Goal: Task Accomplishment & Management: Manage account settings

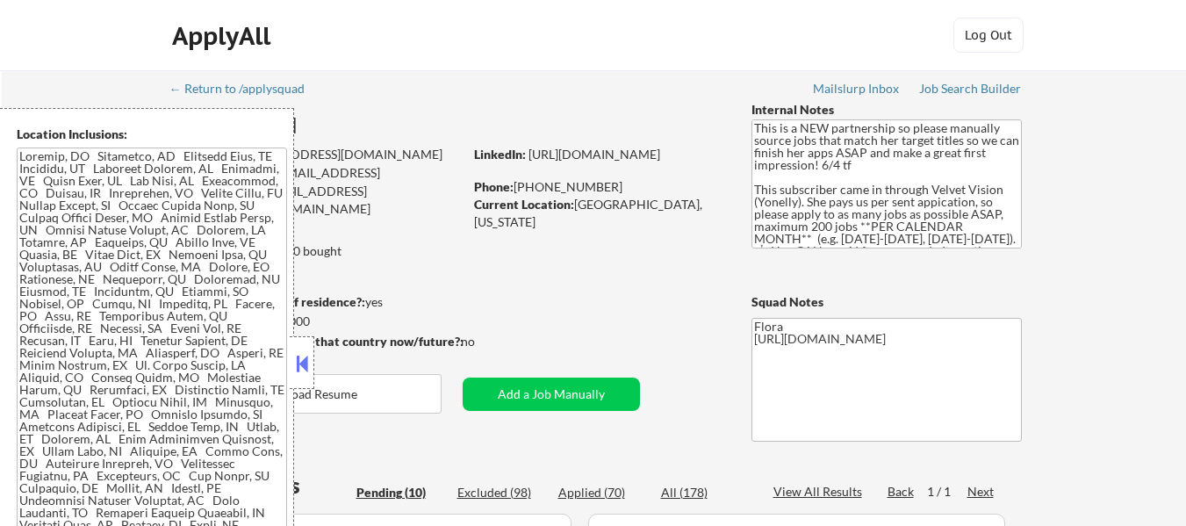
select select ""pending""
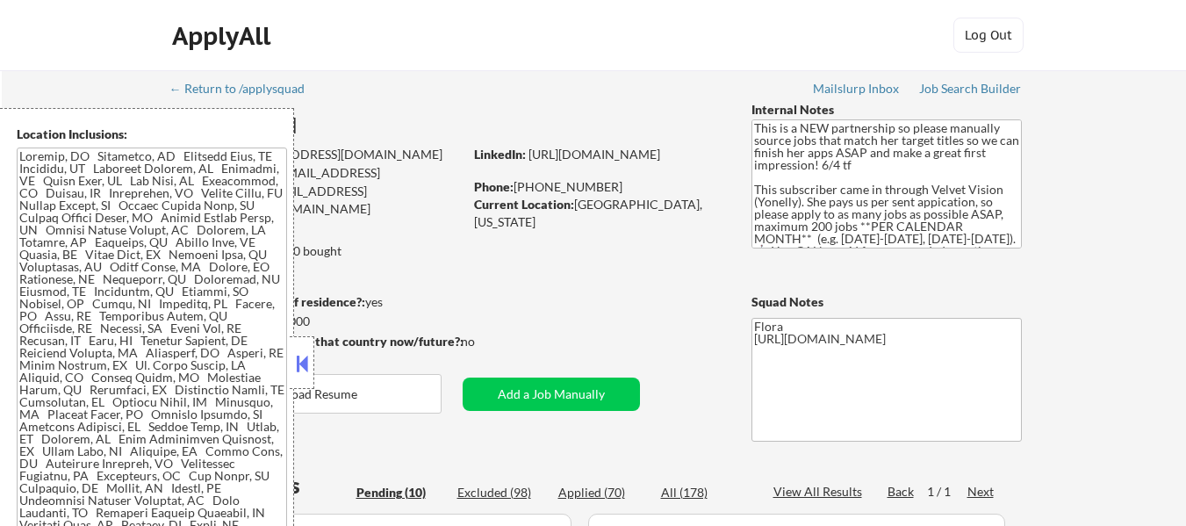
select select ""pending""
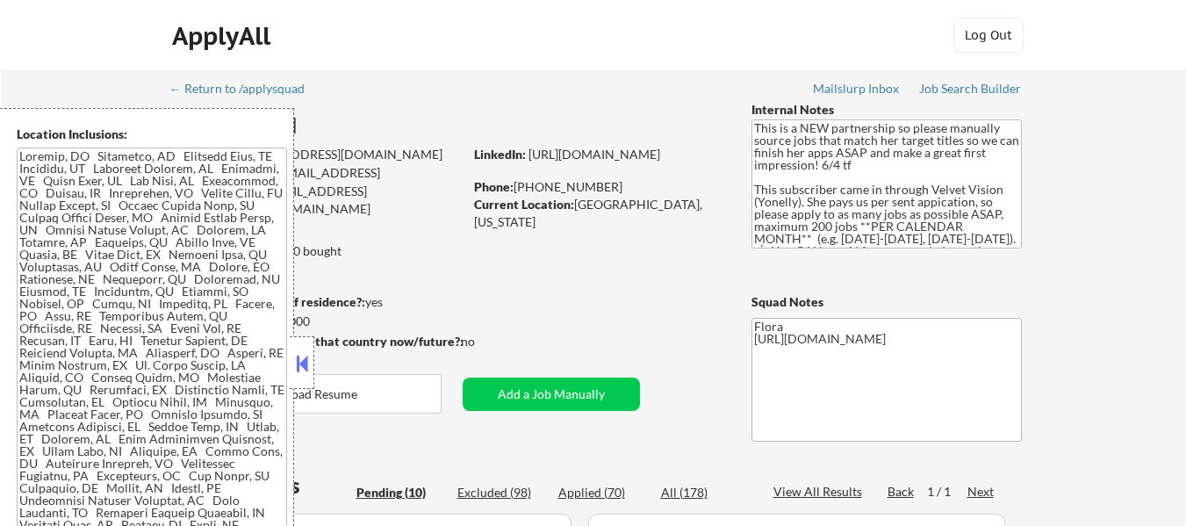
click at [301, 353] on button at bounding box center [301, 363] width 19 height 26
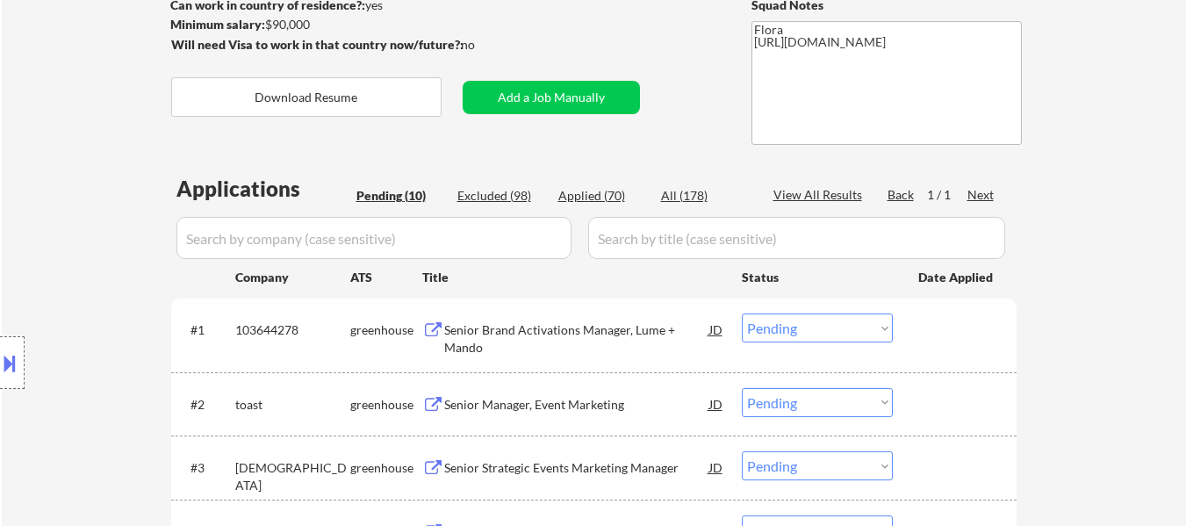
scroll to position [351, 0]
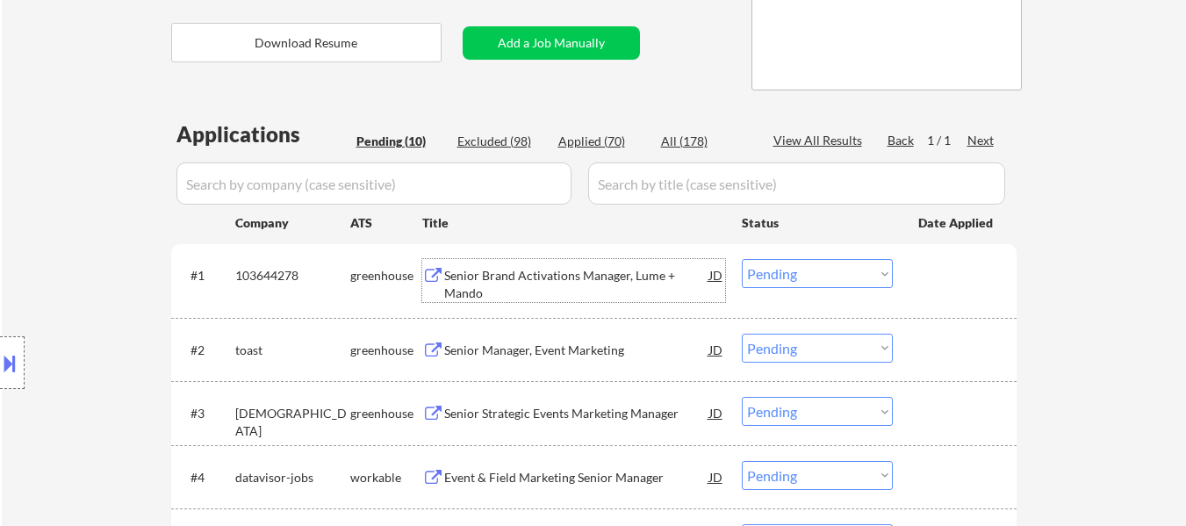
click at [609, 280] on div "Senior Brand Activations Manager, Lume + Mando" at bounding box center [576, 284] width 265 height 34
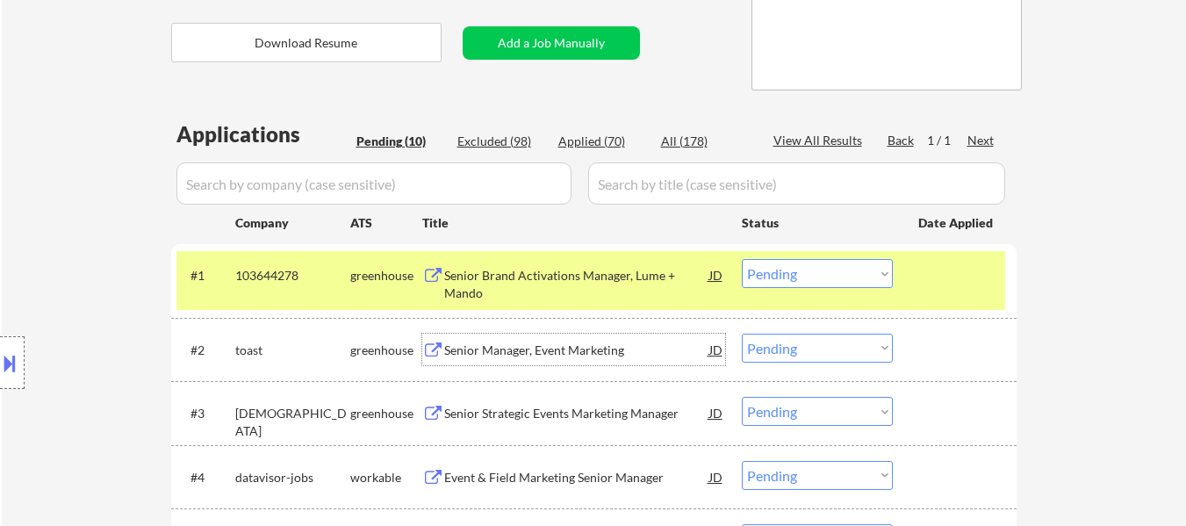
click at [598, 350] on div "Senior Manager, Event Marketing" at bounding box center [576, 351] width 265 height 18
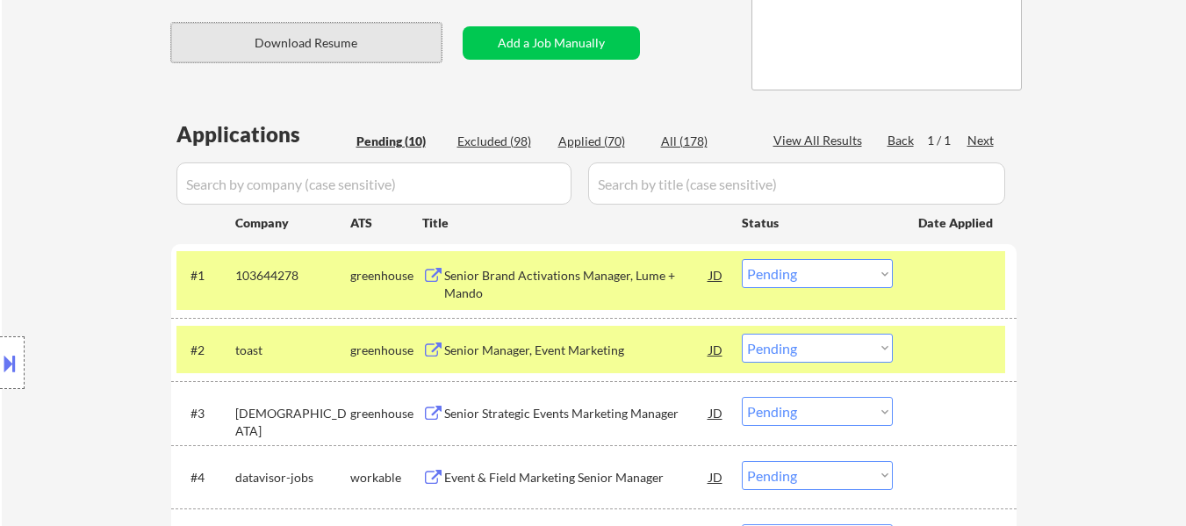
click at [343, 47] on button "Download Resume" at bounding box center [306, 43] width 270 height 40
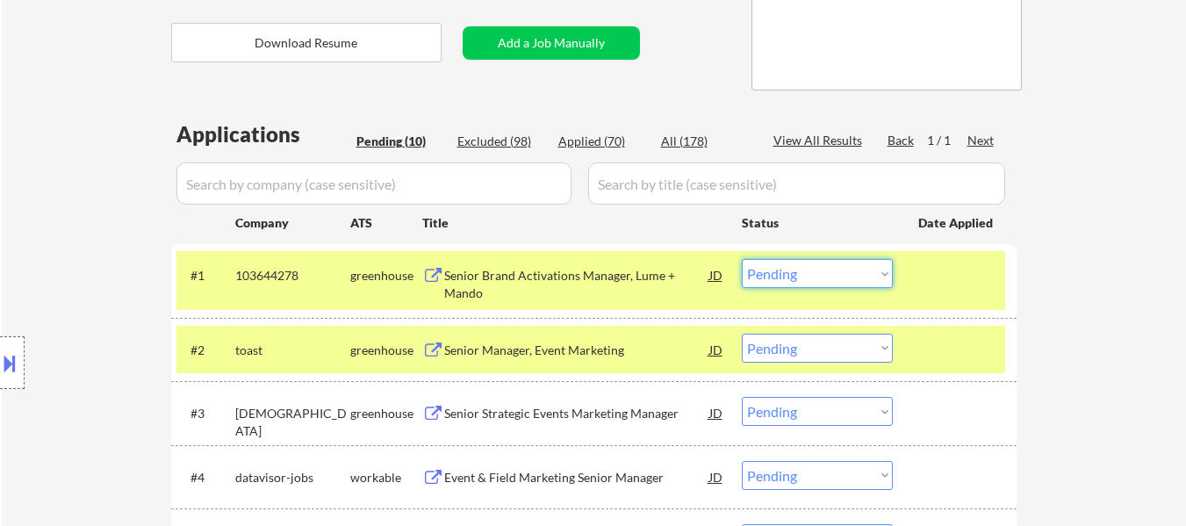
click at [801, 278] on select "Choose an option... Pending Applied Excluded (Questions) Excluded (Expired) Exc…" at bounding box center [817, 273] width 151 height 29
click at [840, 265] on select "Choose an option... Pending Applied Excluded (Questions) Excluded (Expired) Exc…" at bounding box center [817, 273] width 151 height 29
click at [742, 259] on select "Choose an option... Pending Applied Excluded (Questions) Excluded (Expired) Exc…" at bounding box center [817, 273] width 151 height 29
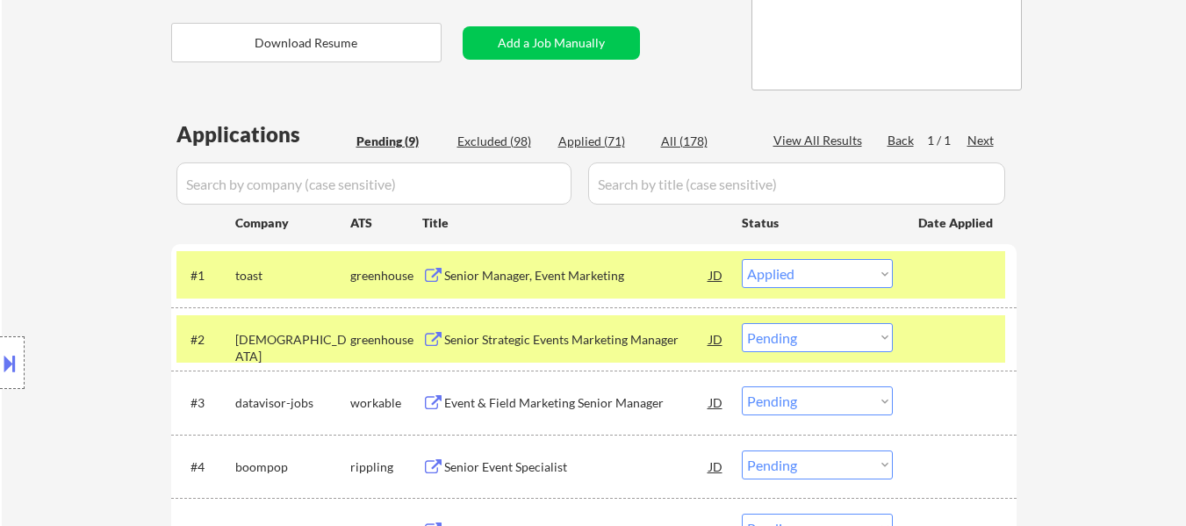
click at [813, 275] on select "Choose an option... Pending Applied Excluded (Questions) Excluded (Expired) Exc…" at bounding box center [817, 273] width 151 height 29
click at [742, 259] on select "Choose an option... Pending Applied Excluded (Questions) Excluded (Expired) Exc…" at bounding box center [817, 273] width 151 height 29
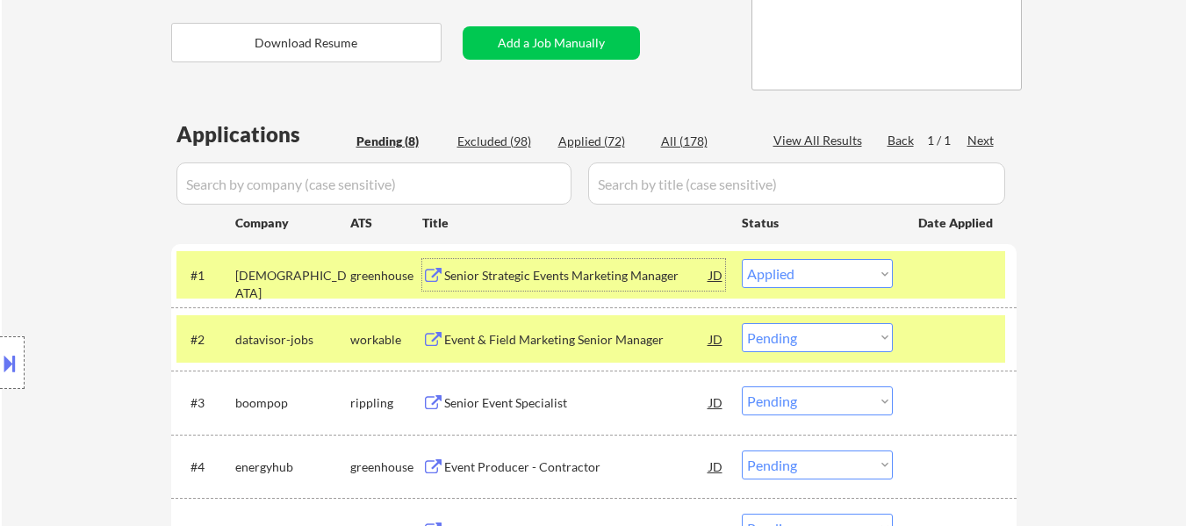
click at [582, 286] on div "Senior Strategic Events Marketing Manager" at bounding box center [576, 275] width 265 height 32
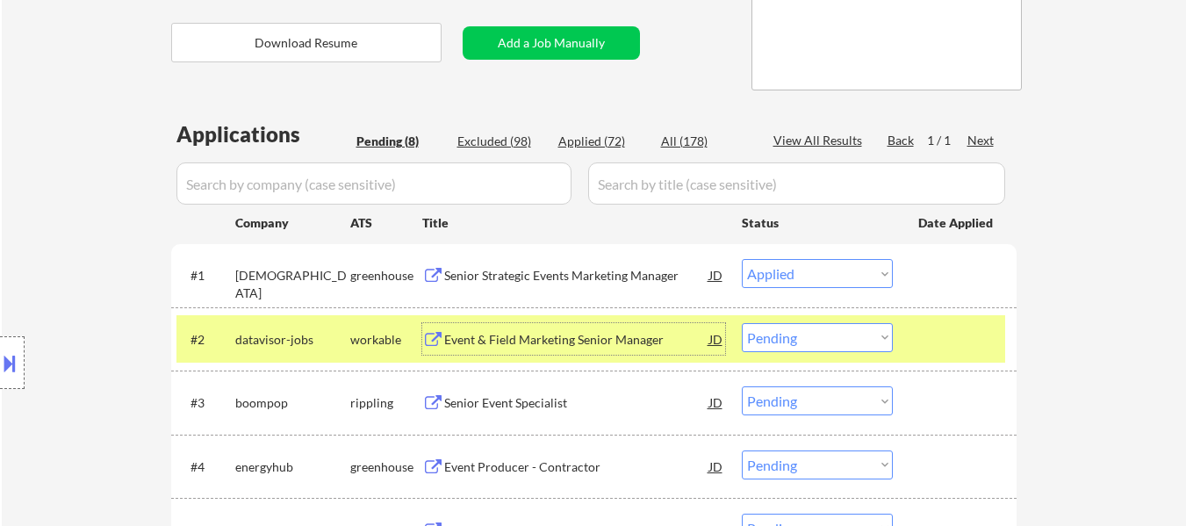
click at [540, 348] on div "Event & Field Marketing Senior Manager" at bounding box center [576, 340] width 265 height 18
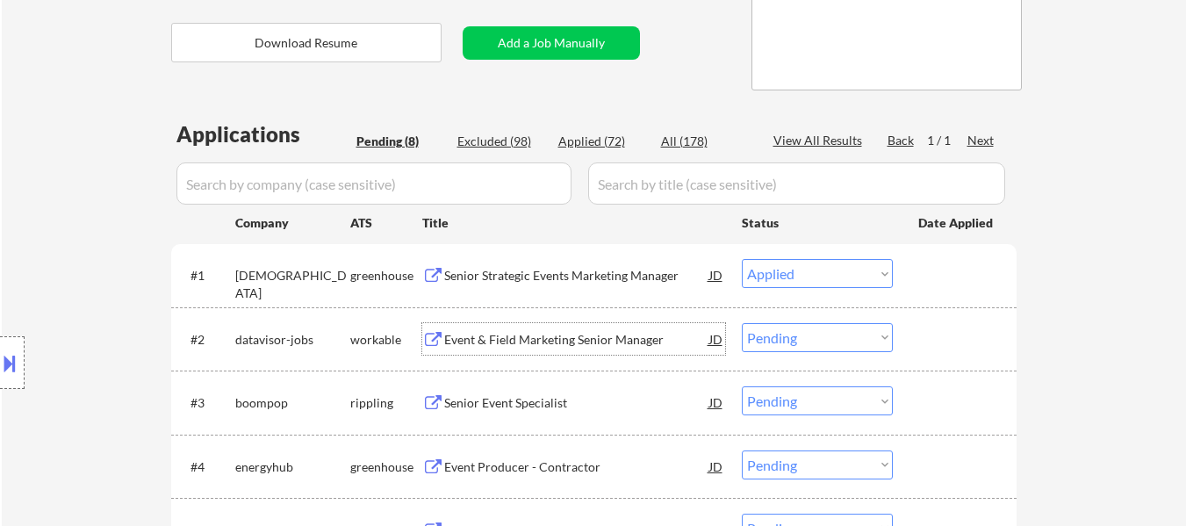
click at [800, 280] on select "Choose an option... Pending Applied Excluded (Questions) Excluded (Expired) Exc…" at bounding box center [817, 273] width 151 height 29
click at [742, 259] on select "Choose an option... Pending Applied Excluded (Questions) Excluded (Expired) Exc…" at bounding box center [817, 273] width 151 height 29
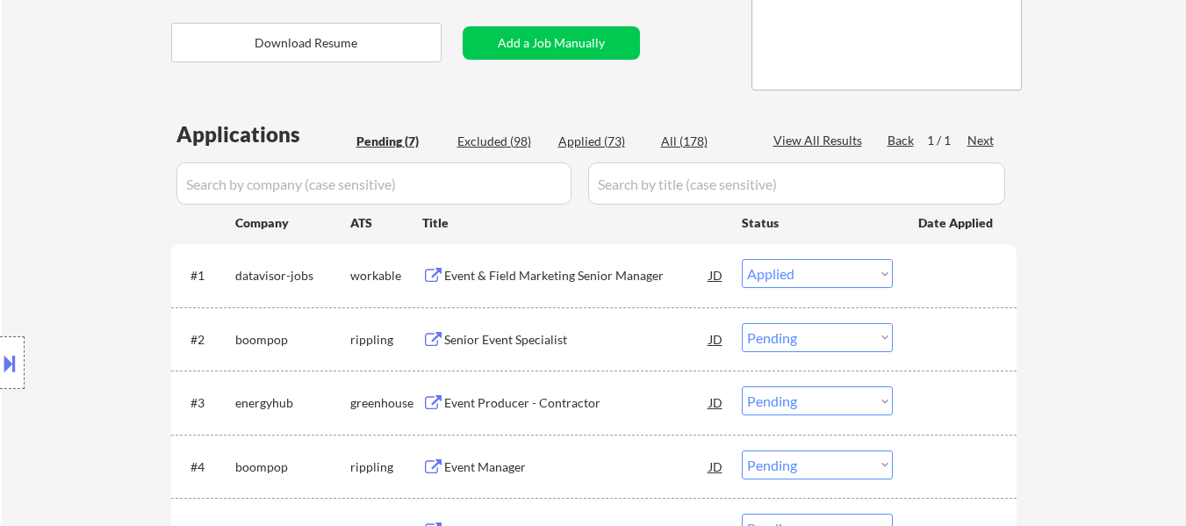
click at [795, 273] on select "Choose an option... Pending Applied Excluded (Questions) Excluded (Expired) Exc…" at bounding box center [817, 273] width 151 height 29
click at [742, 259] on select "Choose an option... Pending Applied Excluded (Questions) Excluded (Expired) Exc…" at bounding box center [817, 273] width 151 height 29
click at [547, 336] on div "Senior Event Specialist" at bounding box center [576, 340] width 265 height 18
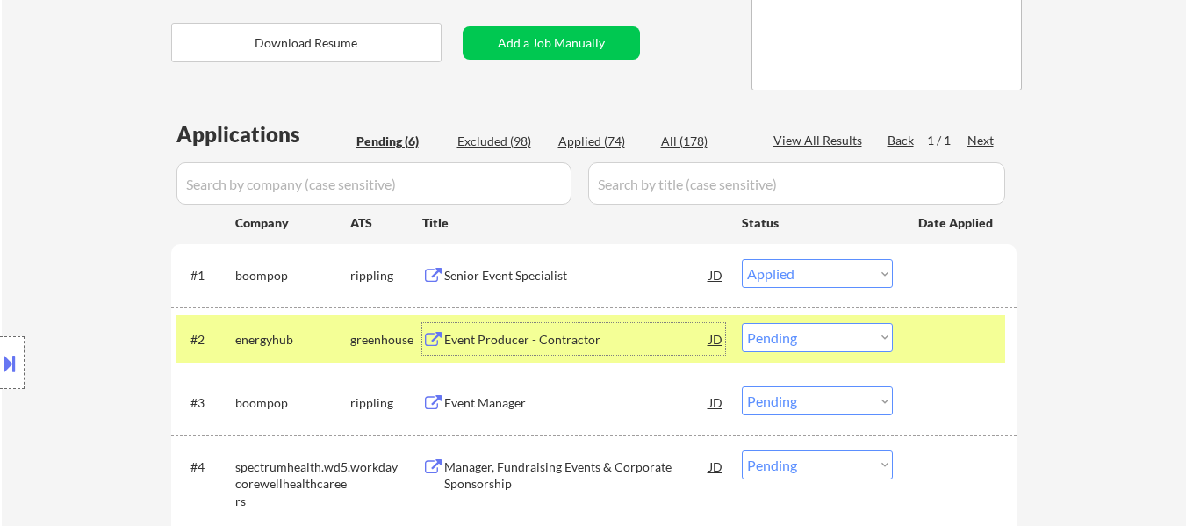
click at [800, 272] on select "Choose an option... Pending Applied Excluded (Questions) Excluded (Expired) Exc…" at bounding box center [817, 273] width 151 height 29
click at [742, 259] on select "Choose an option... Pending Applied Excluded (Questions) Excluded (Expired) Exc…" at bounding box center [817, 273] width 151 height 29
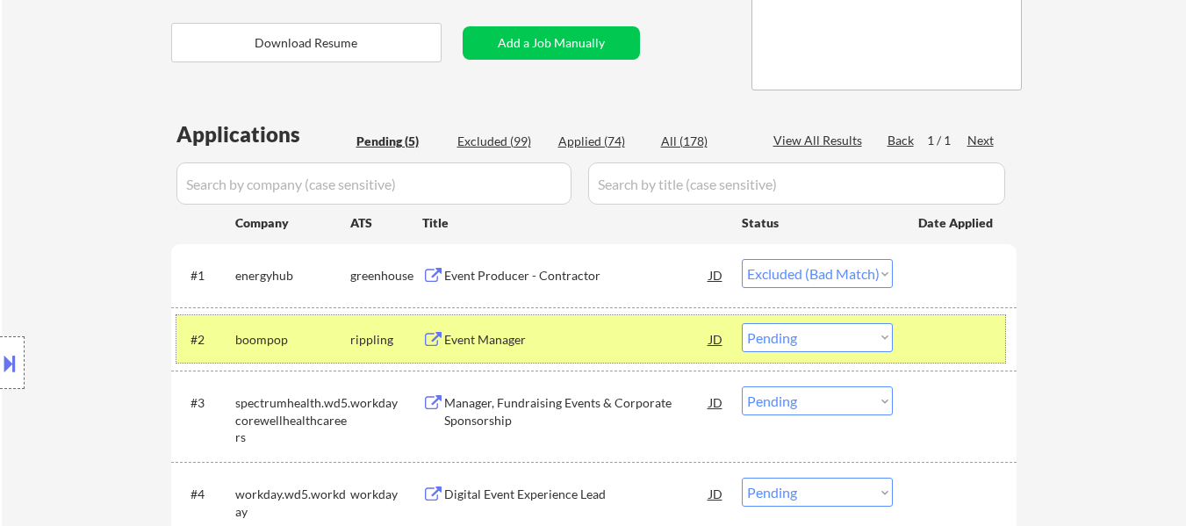
click at [922, 344] on div at bounding box center [957, 339] width 77 height 32
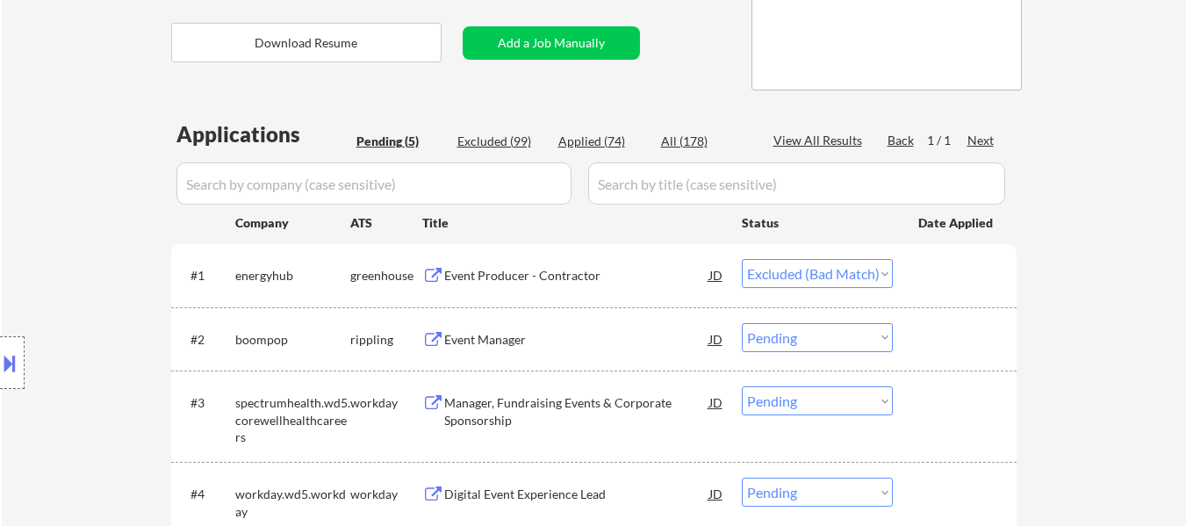
click at [575, 280] on div "Event Producer - Contractor" at bounding box center [576, 276] width 265 height 18
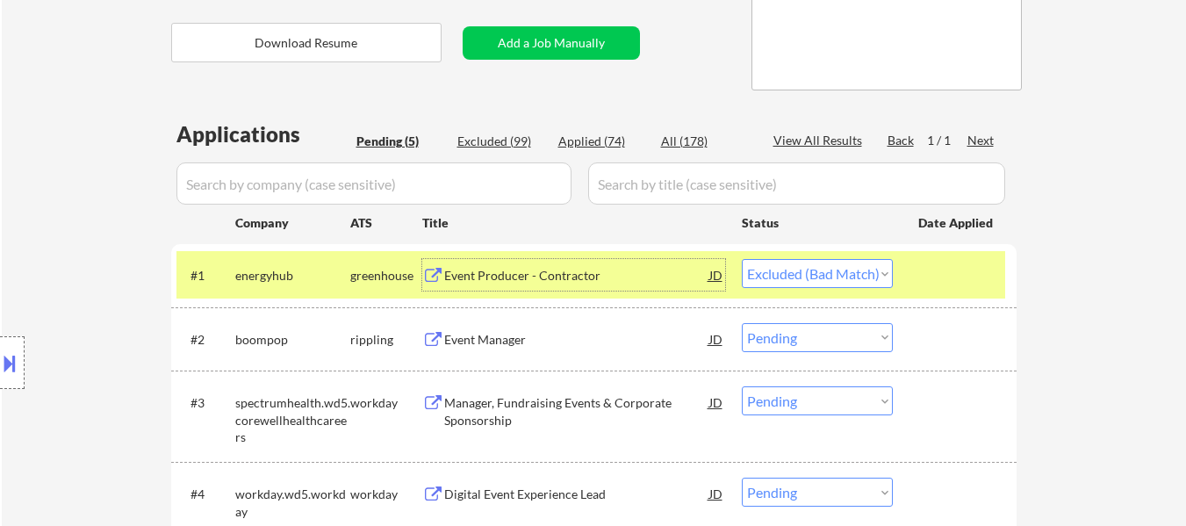
click at [804, 272] on select "Choose an option... Pending Applied Excluded (Questions) Excluded (Expired) Exc…" at bounding box center [817, 273] width 151 height 29
click at [742, 259] on select "Choose an option... Pending Applied Excluded (Questions) Excluded (Expired) Exc…" at bounding box center [817, 273] width 151 height 29
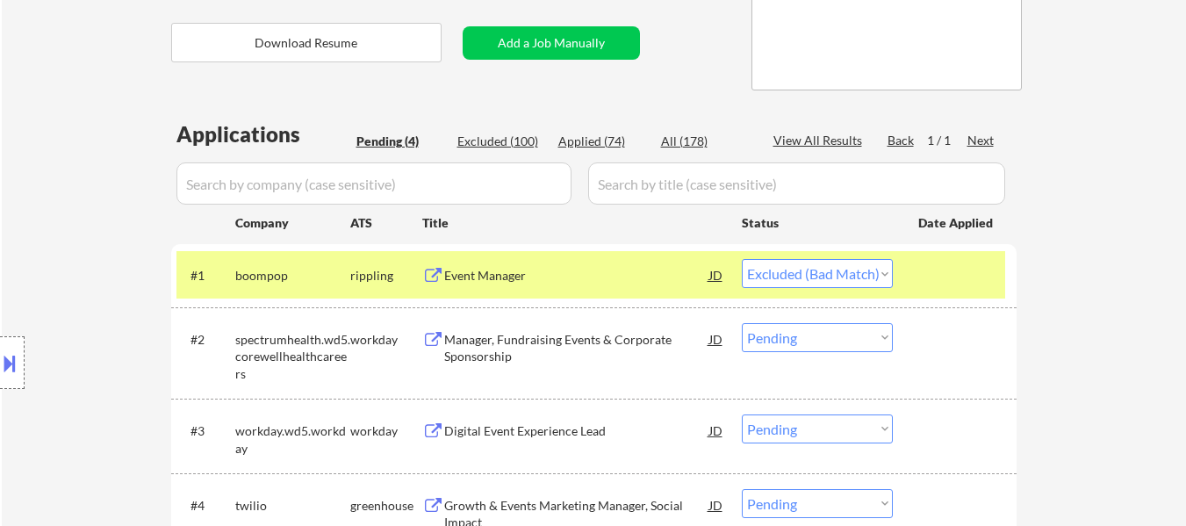
click at [927, 266] on div at bounding box center [957, 275] width 77 height 32
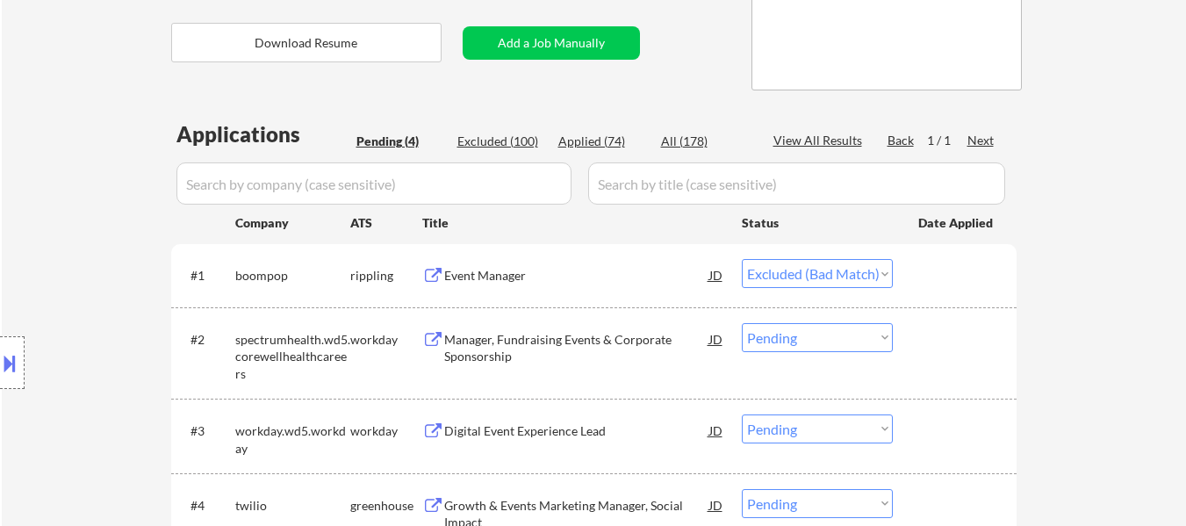
click at [548, 279] on div "Event Manager" at bounding box center [576, 276] width 265 height 18
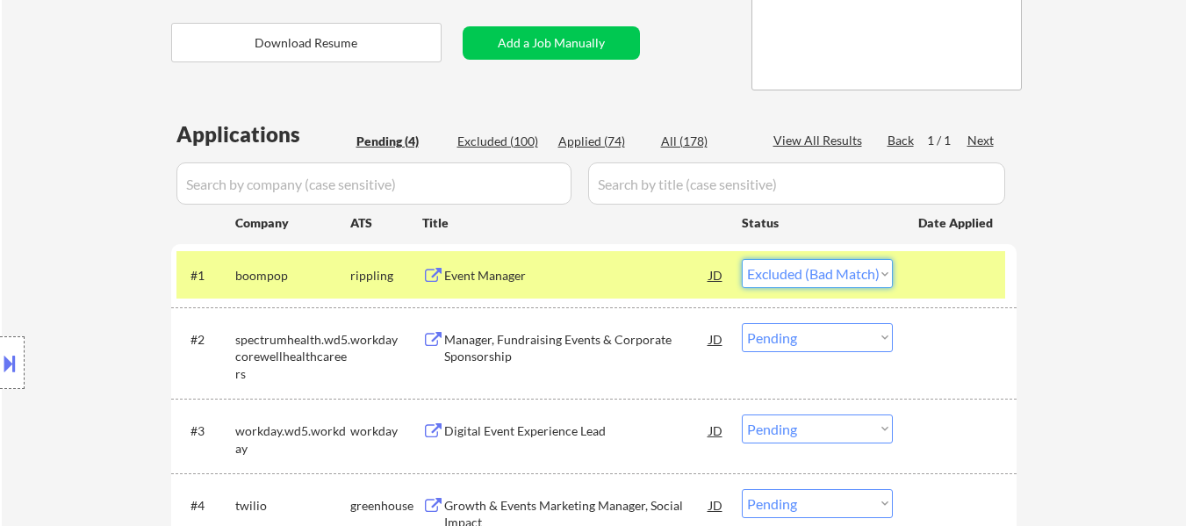
click at [791, 267] on select "Choose an option... Pending Applied Excluded (Questions) Excluded (Expired) Exc…" at bounding box center [817, 273] width 151 height 29
click at [742, 259] on select "Choose an option... Pending Applied Excluded (Questions) Excluded (Expired) Exc…" at bounding box center [817, 273] width 151 height 29
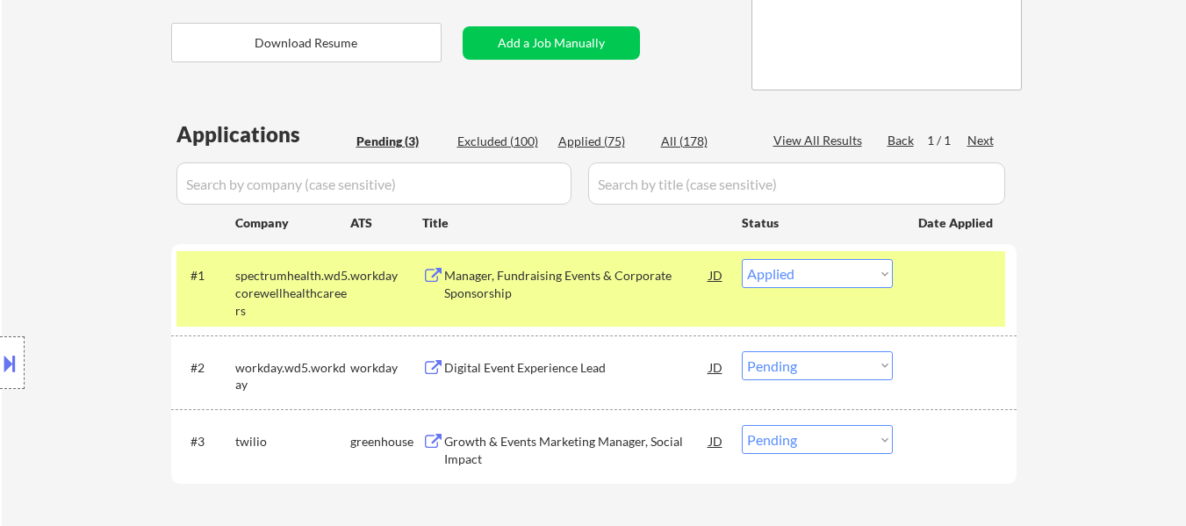
click at [529, 278] on div "Manager, Fundraising Events & Corporate Sponsorship" at bounding box center [576, 284] width 265 height 34
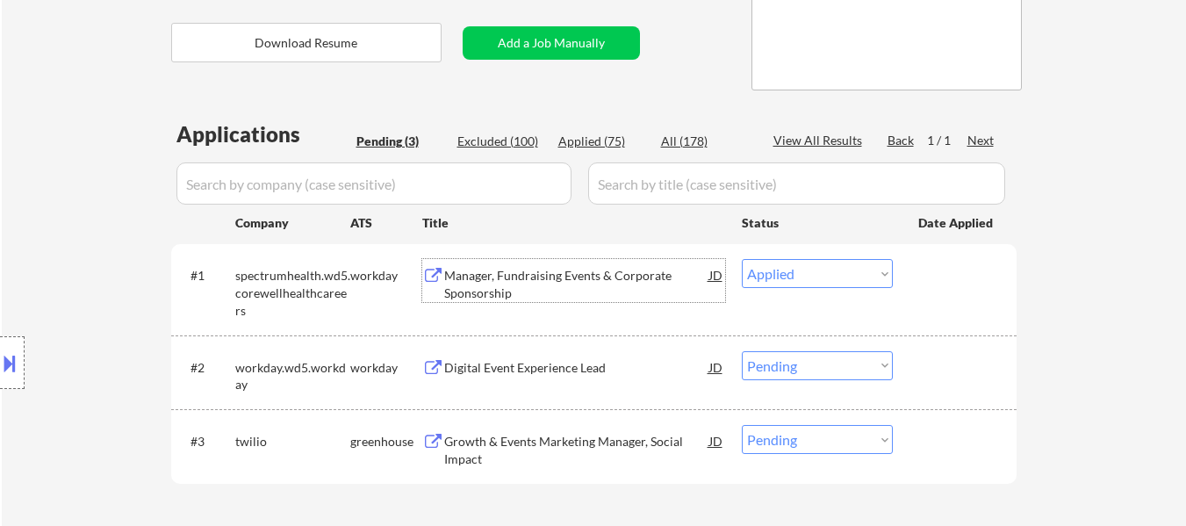
click at [518, 363] on div "Digital Event Experience Lead" at bounding box center [576, 368] width 265 height 18
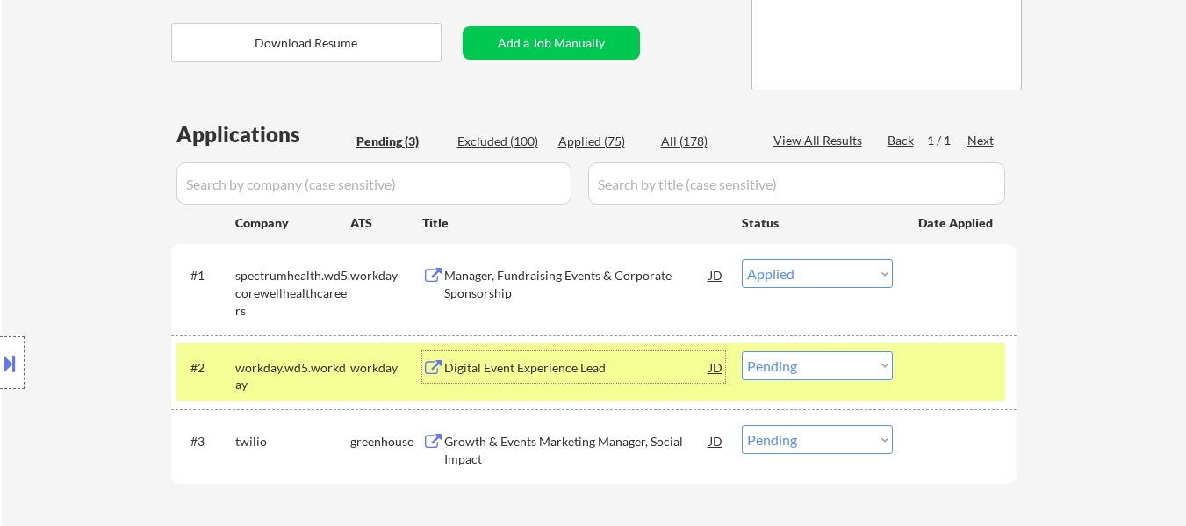
click at [583, 270] on div "Manager, Fundraising Events & Corporate Sponsorship" at bounding box center [576, 284] width 265 height 34
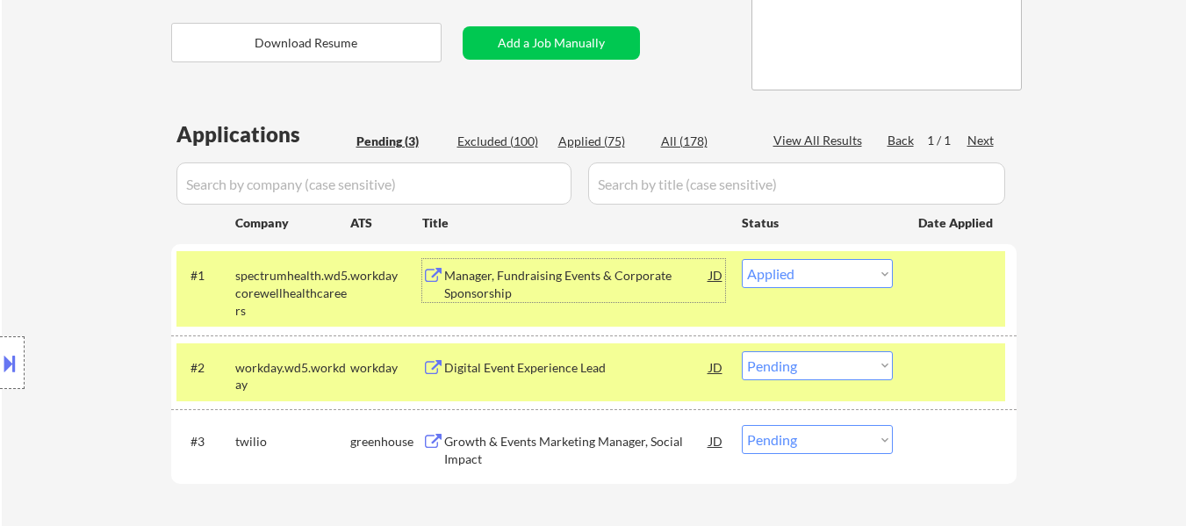
click at [849, 270] on select "Choose an option... Pending Applied Excluded (Questions) Excluded (Expired) Exc…" at bounding box center [817, 273] width 151 height 29
select select ""applied""
click at [742, 259] on select "Choose an option... Pending Applied Excluded (Questions) Excluded (Expired) Exc…" at bounding box center [817, 273] width 151 height 29
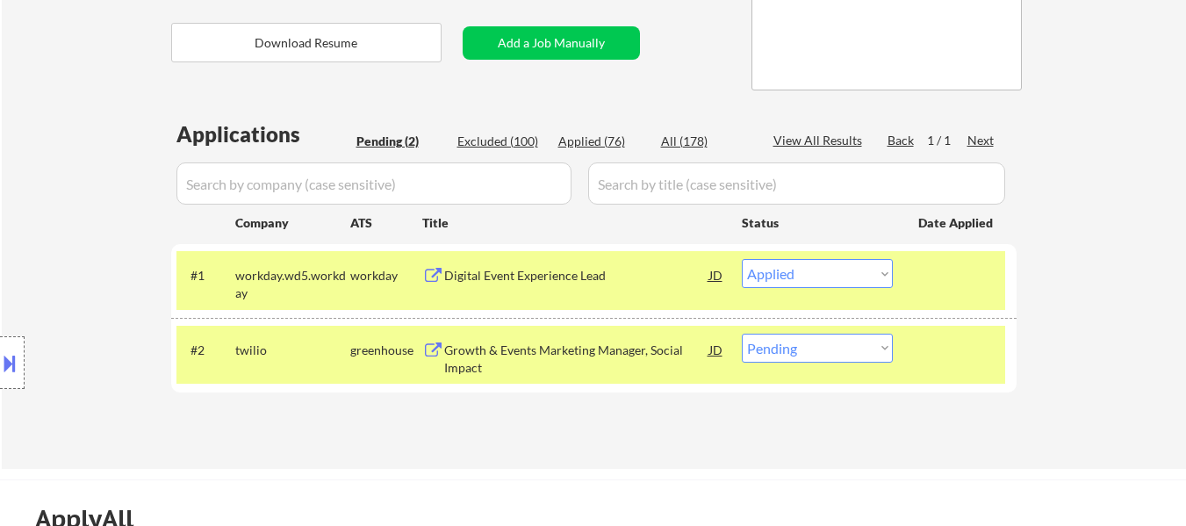
click at [602, 346] on div "Growth & Events Marketing Manager, Social Impact" at bounding box center [576, 359] width 265 height 34
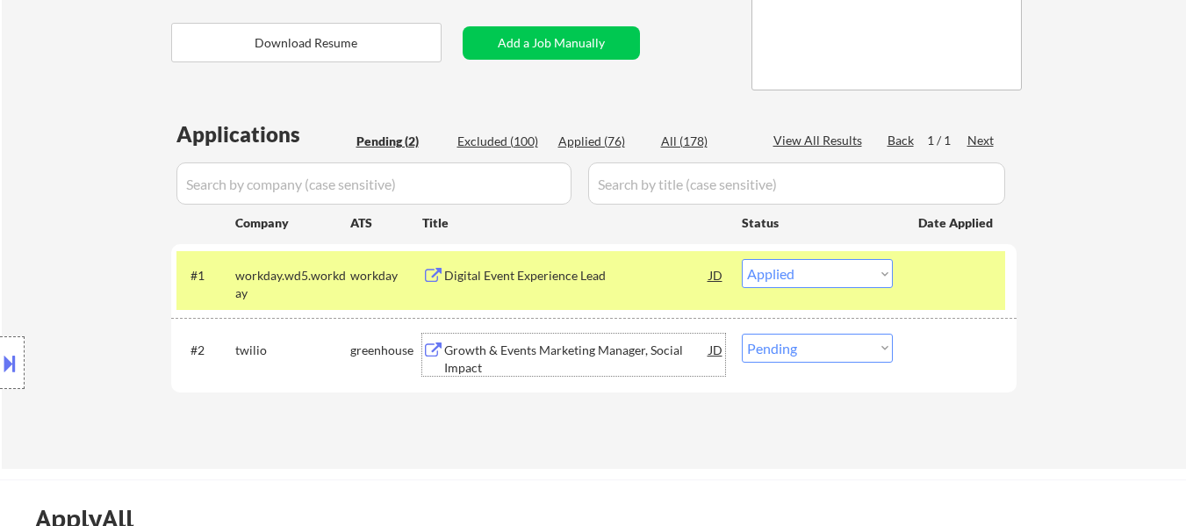
click at [847, 360] on select "Choose an option... Pending Applied Excluded (Questions) Excluded (Expired) Exc…" at bounding box center [817, 348] width 151 height 29
select select ""applied""
click at [742, 334] on select "Choose an option... Pending Applied Excluded (Questions) Excluded (Expired) Exc…" at bounding box center [817, 348] width 151 height 29
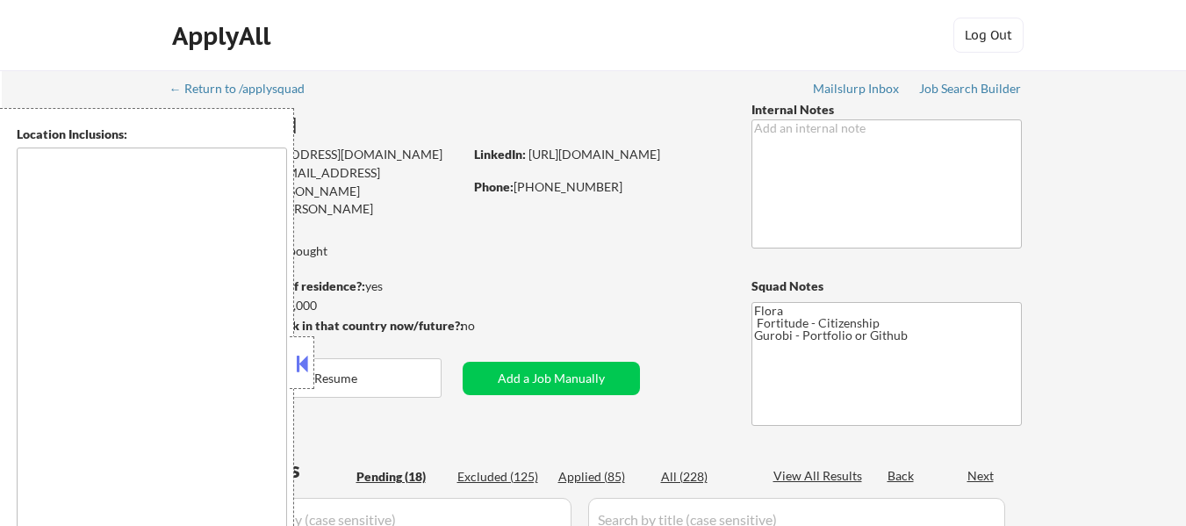
type textarea "[GEOGRAPHIC_DATA], [GEOGRAPHIC_DATA] [GEOGRAPHIC_DATA], [GEOGRAPHIC_DATA] [GEOG…"
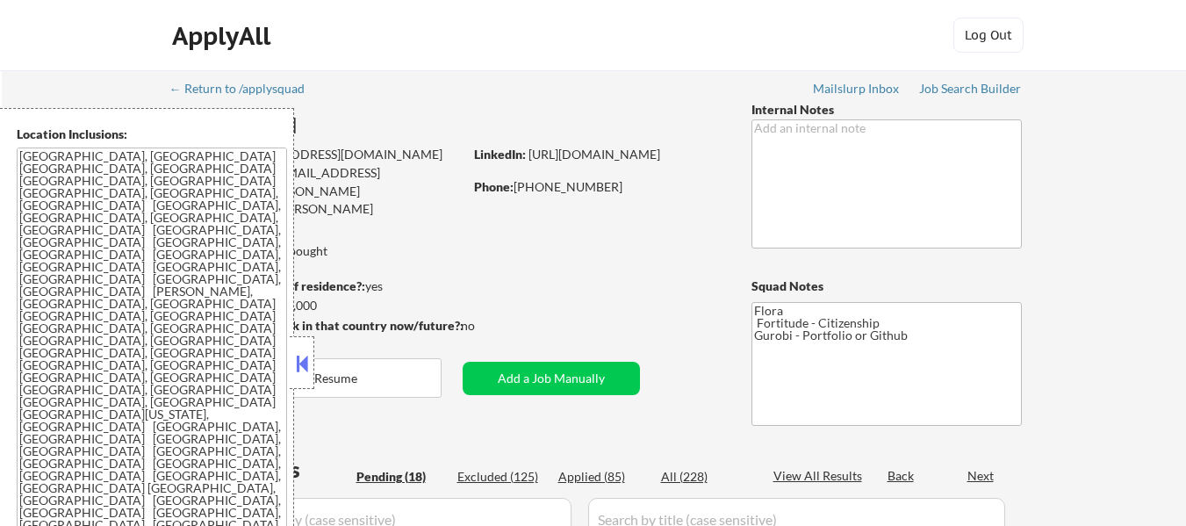
select select ""pending""
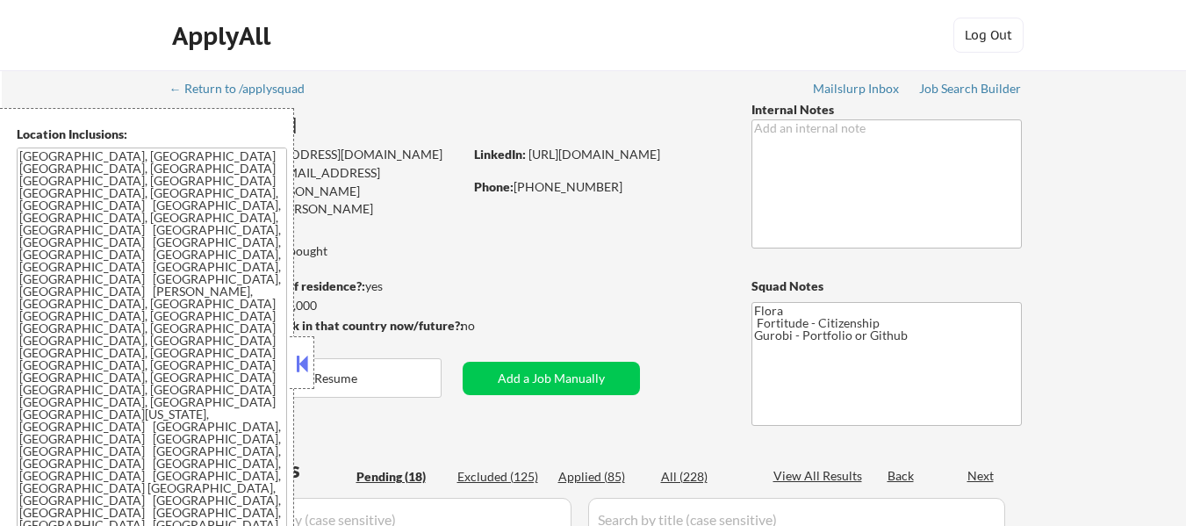
select select ""pending""
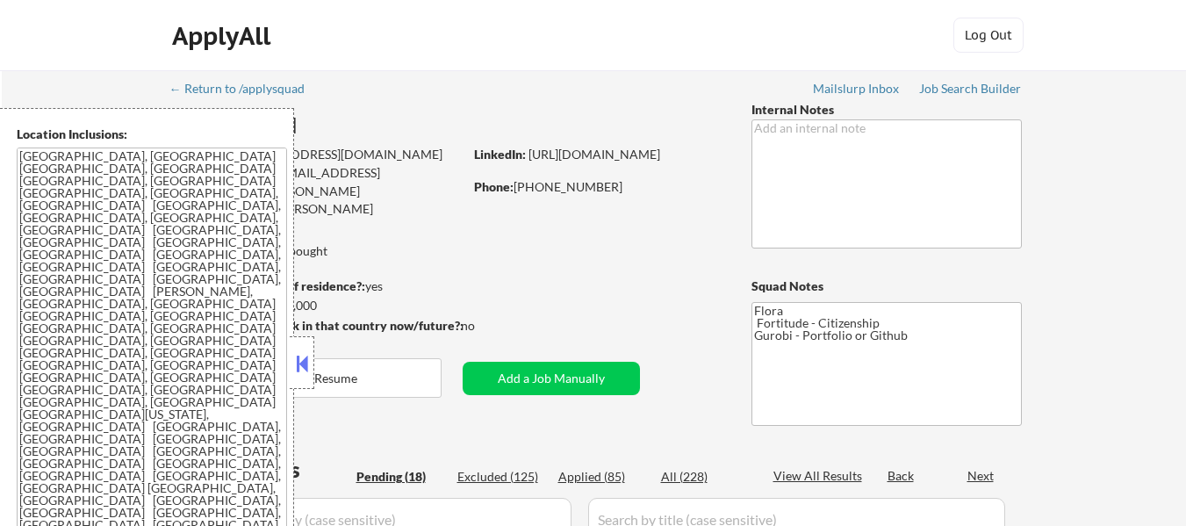
select select ""pending""
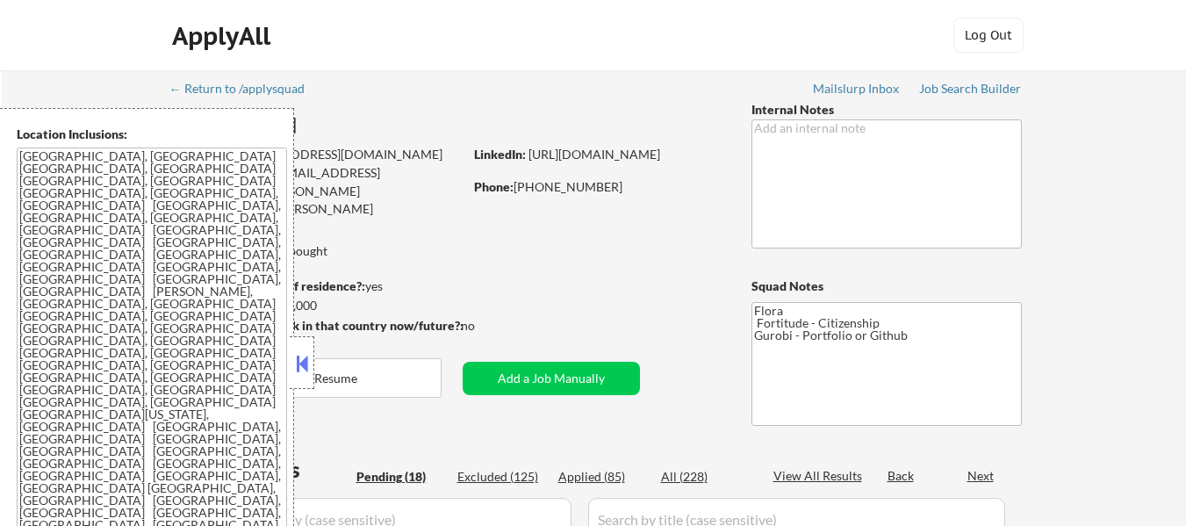
select select ""pending""
click at [296, 359] on button at bounding box center [301, 363] width 19 height 26
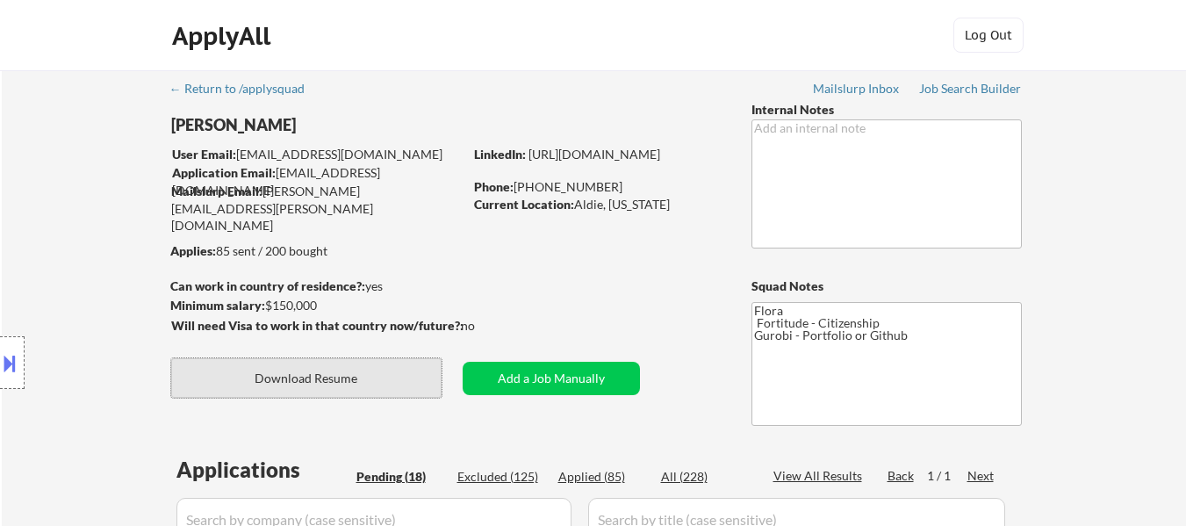
click at [339, 372] on button "Download Resume" at bounding box center [306, 378] width 270 height 40
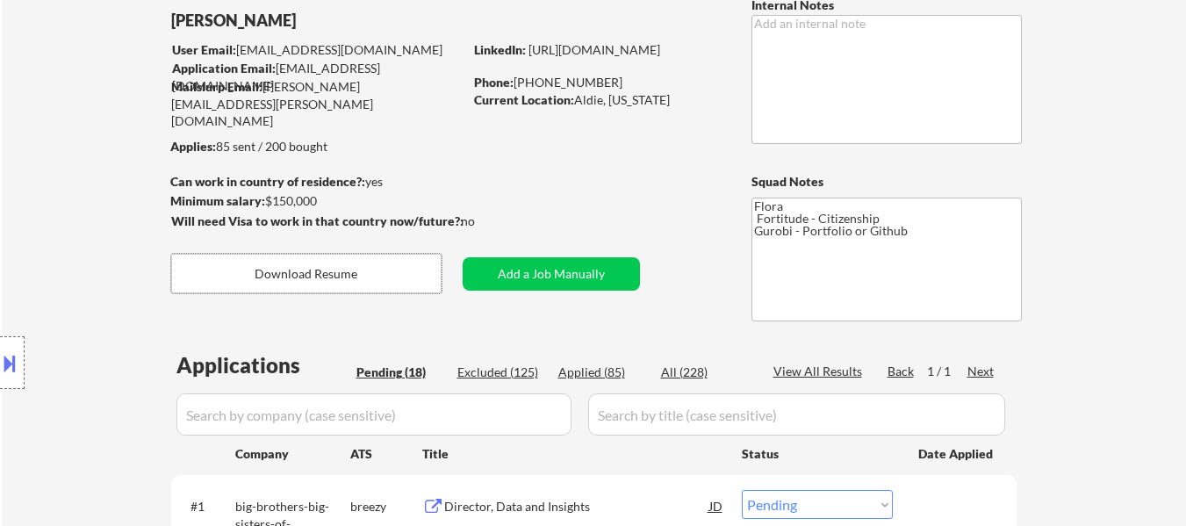
scroll to position [263, 0]
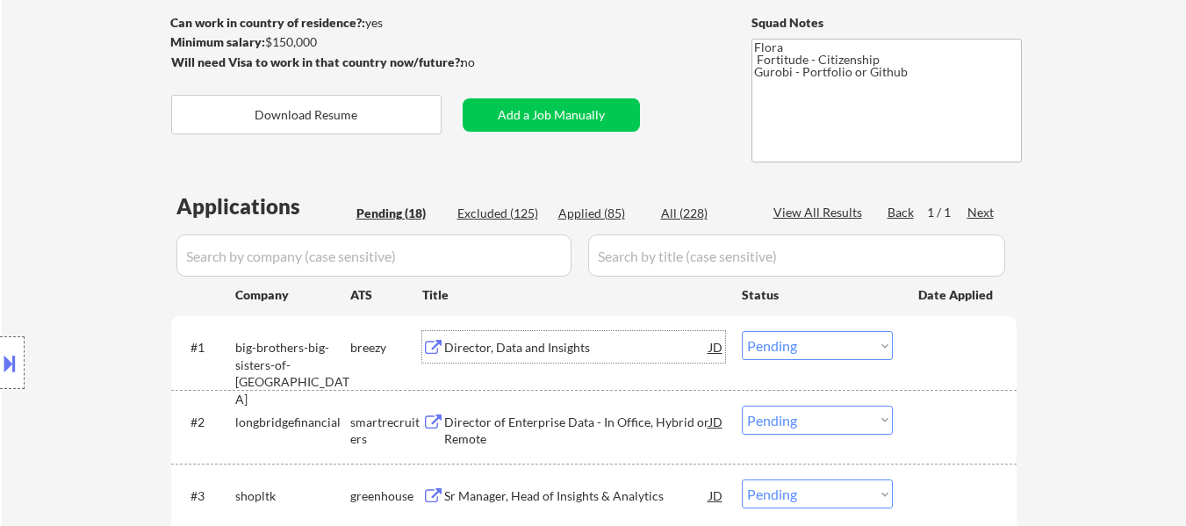
click at [563, 355] on div "Director, Data and Insights" at bounding box center [576, 348] width 265 height 18
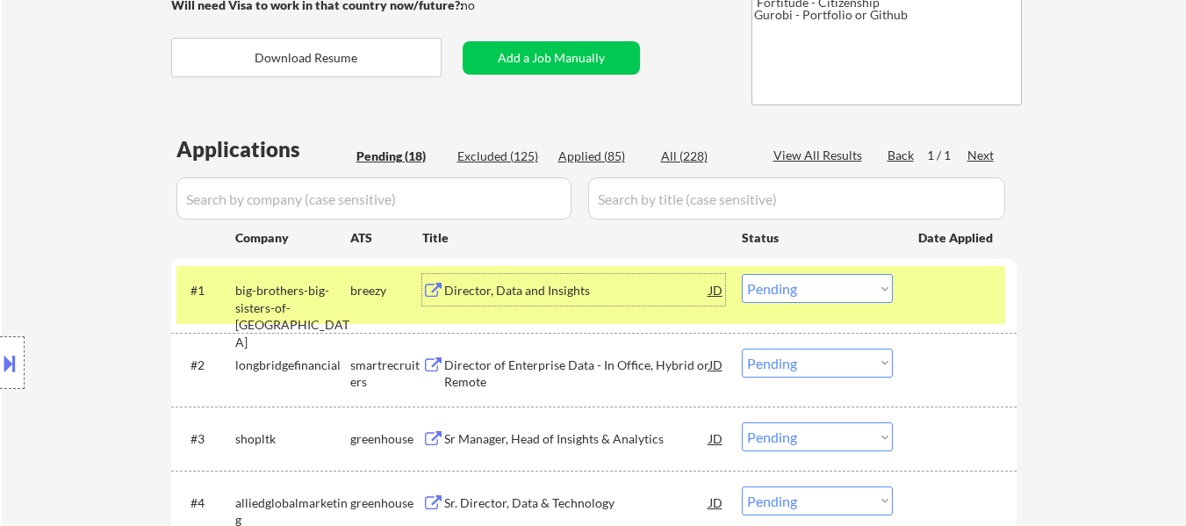
scroll to position [351, 0]
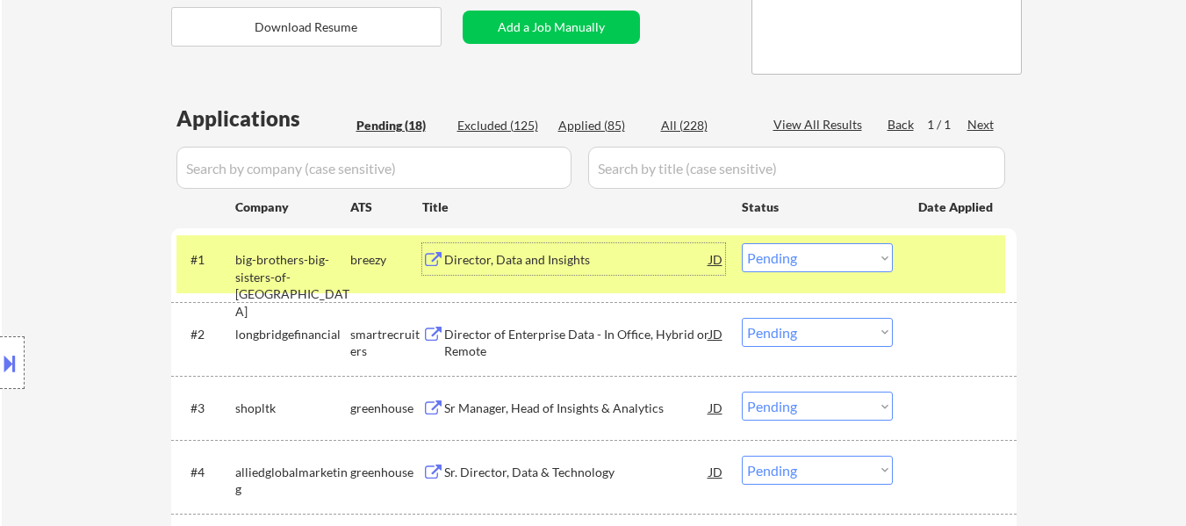
click at [585, 332] on div "Director of Enterprise Data - In Office, Hybrid or Remote" at bounding box center [576, 343] width 265 height 34
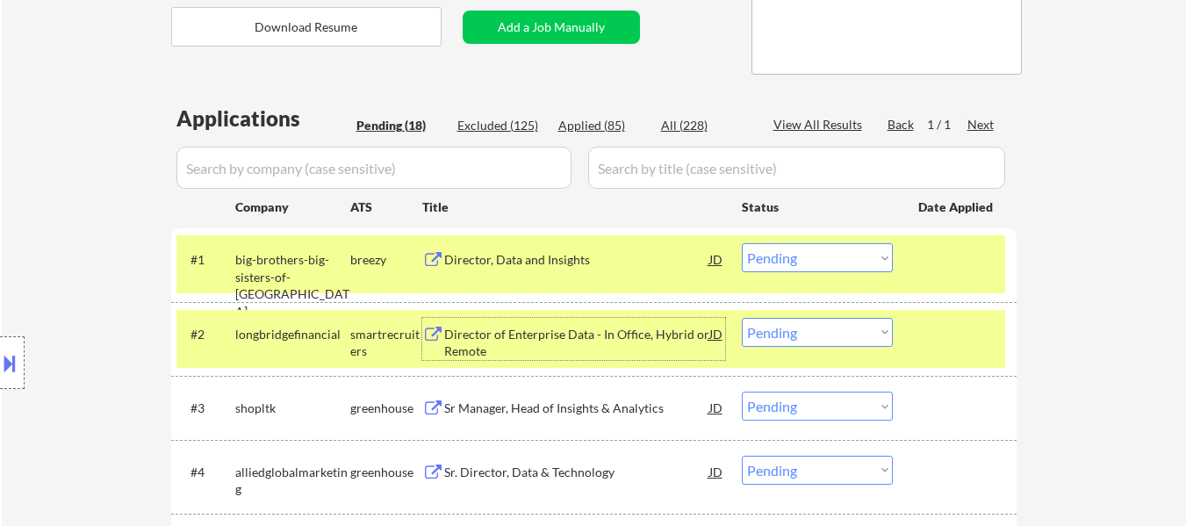
click at [848, 251] on select "Choose an option... Pending Applied Excluded (Questions) Excluded (Expired) Exc…" at bounding box center [817, 257] width 151 height 29
click at [742, 243] on select "Choose an option... Pending Applied Excluded (Questions) Excluded (Expired) Exc…" at bounding box center [817, 257] width 151 height 29
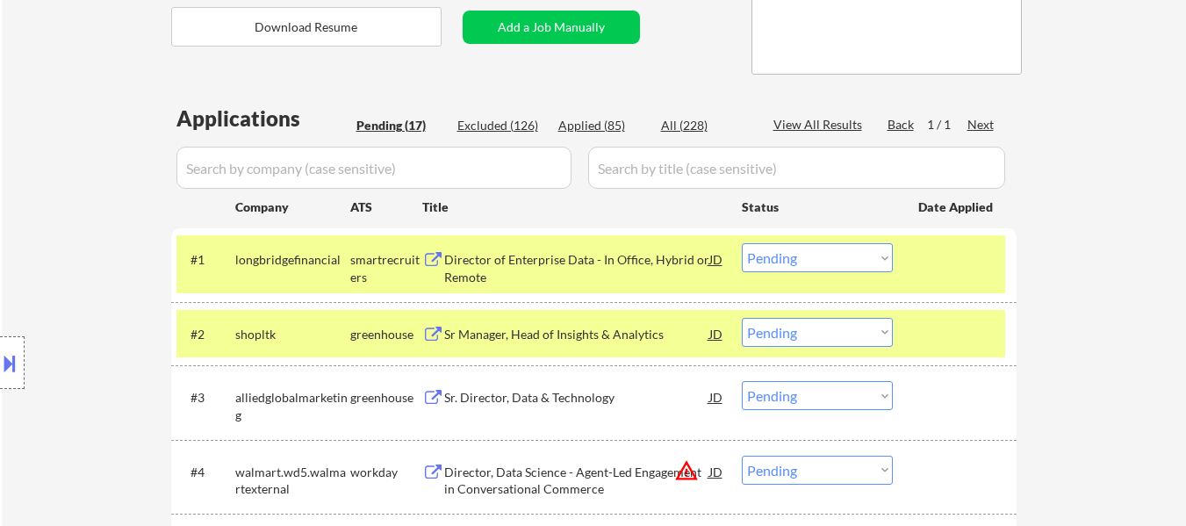
click at [847, 252] on select "Choose an option... Pending Applied Excluded (Questions) Excluded (Expired) Exc…" at bounding box center [817, 257] width 151 height 29
click at [742, 243] on select "Choose an option... Pending Applied Excluded (Questions) Excluded (Expired) Exc…" at bounding box center [817, 257] width 151 height 29
select select ""pending""
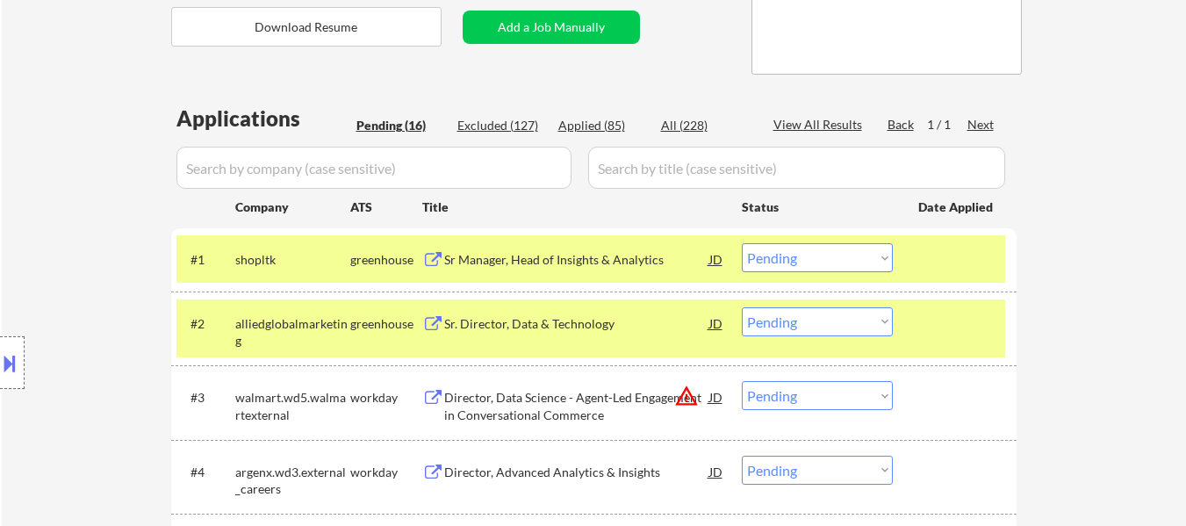
click at [789, 398] on select "Choose an option... Pending Applied Excluded (Questions) Excluded (Expired) Exc…" at bounding box center [817, 395] width 151 height 29
click at [742, 381] on select "Choose an option... Pending Applied Excluded (Questions) Excluded (Expired) Exc…" at bounding box center [817, 395] width 151 height 29
select select ""pending""
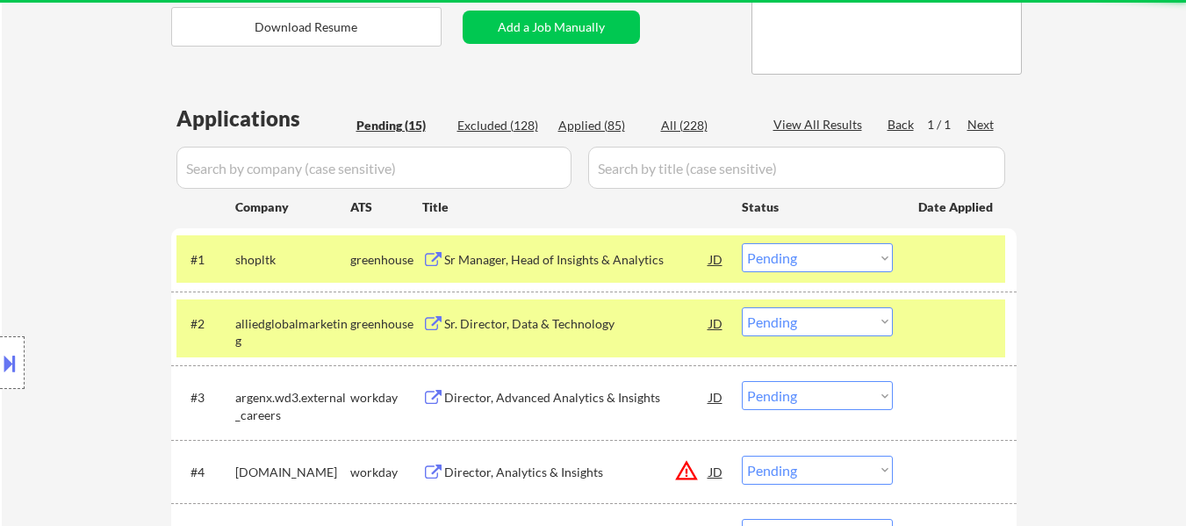
drag, startPoint x: 937, startPoint y: 313, endPoint x: 836, endPoint y: 306, distance: 101.2
click at [937, 309] on div at bounding box center [957, 323] width 77 height 32
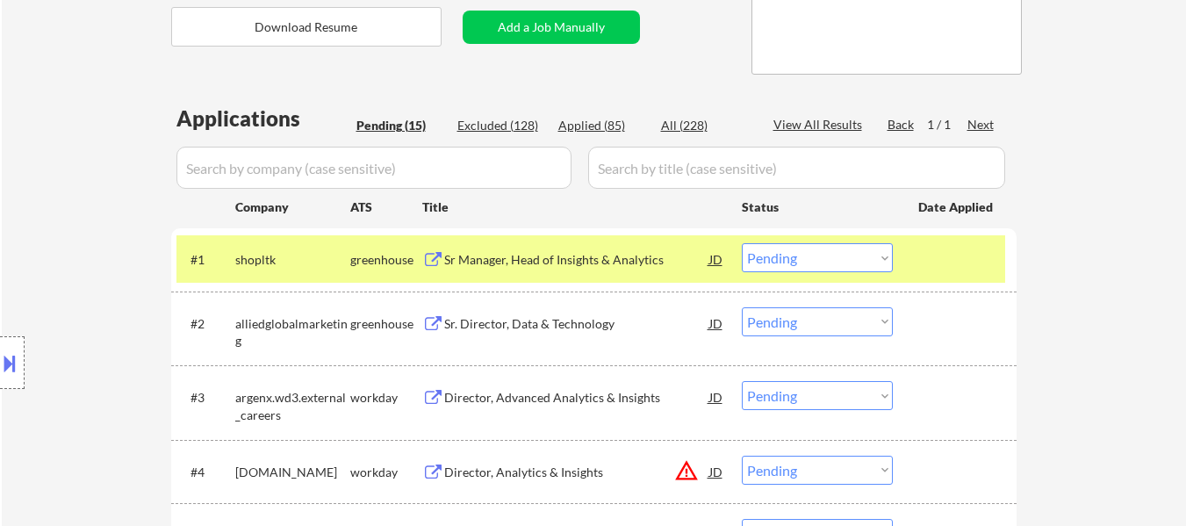
click at [941, 264] on div at bounding box center [957, 259] width 77 height 32
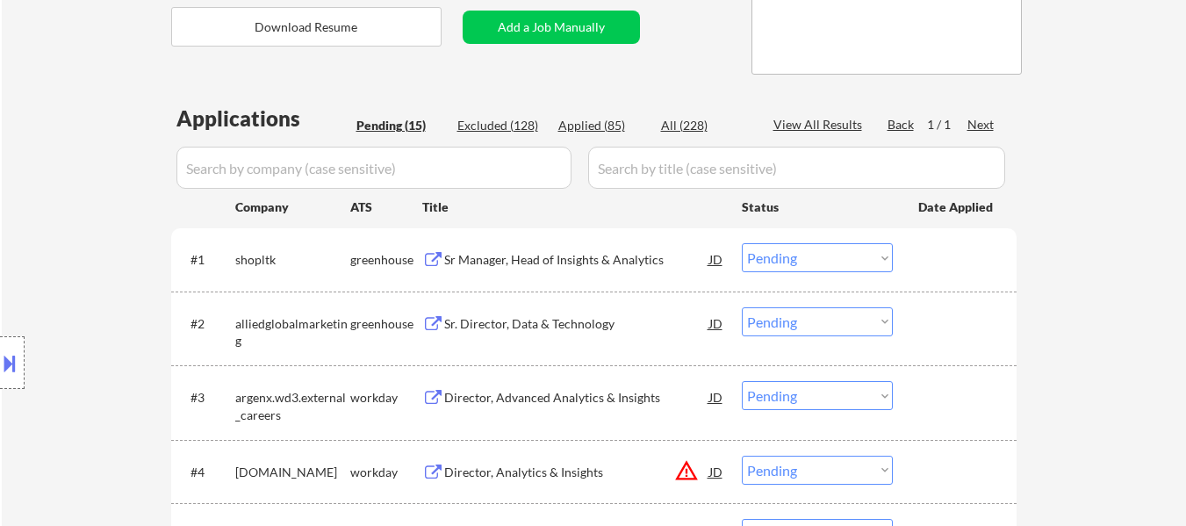
click at [558, 248] on div "Sr Manager, Head of Insights & Analytics" at bounding box center [576, 259] width 265 height 32
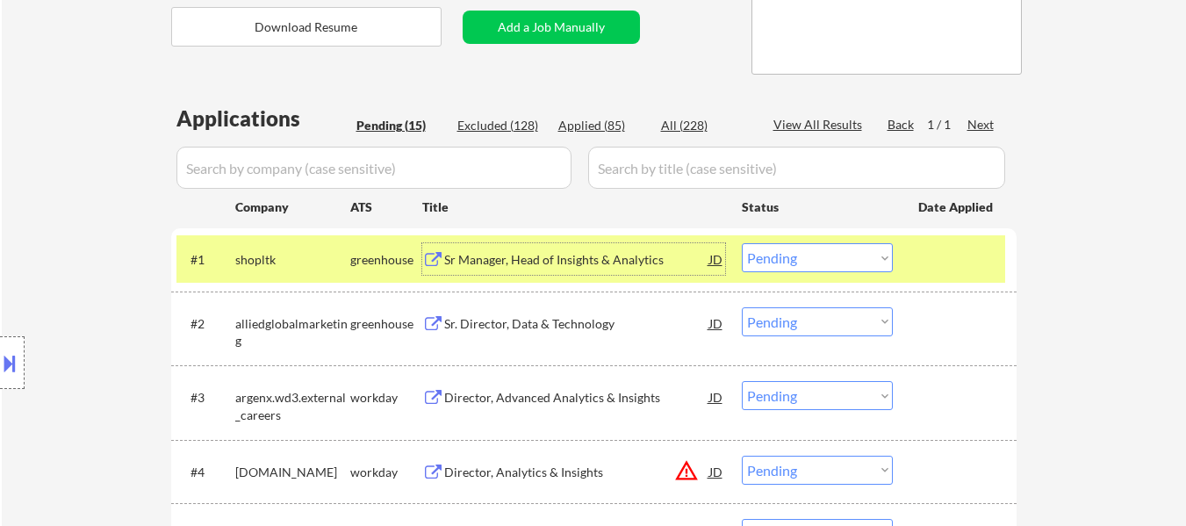
click at [584, 322] on div "Sr. Director, Data & Technology" at bounding box center [576, 324] width 265 height 18
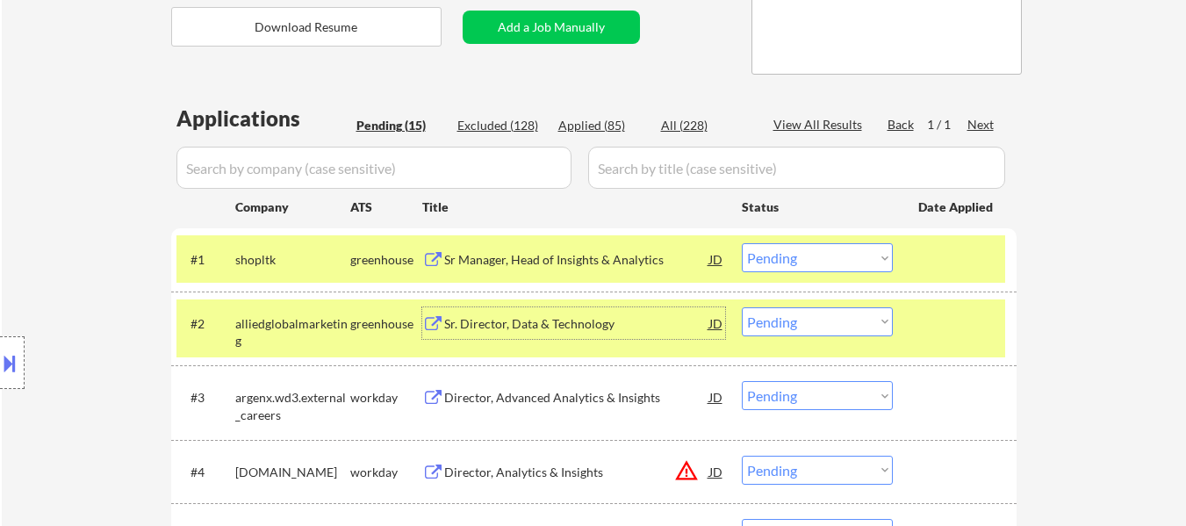
click at [13, 366] on button at bounding box center [9, 363] width 19 height 29
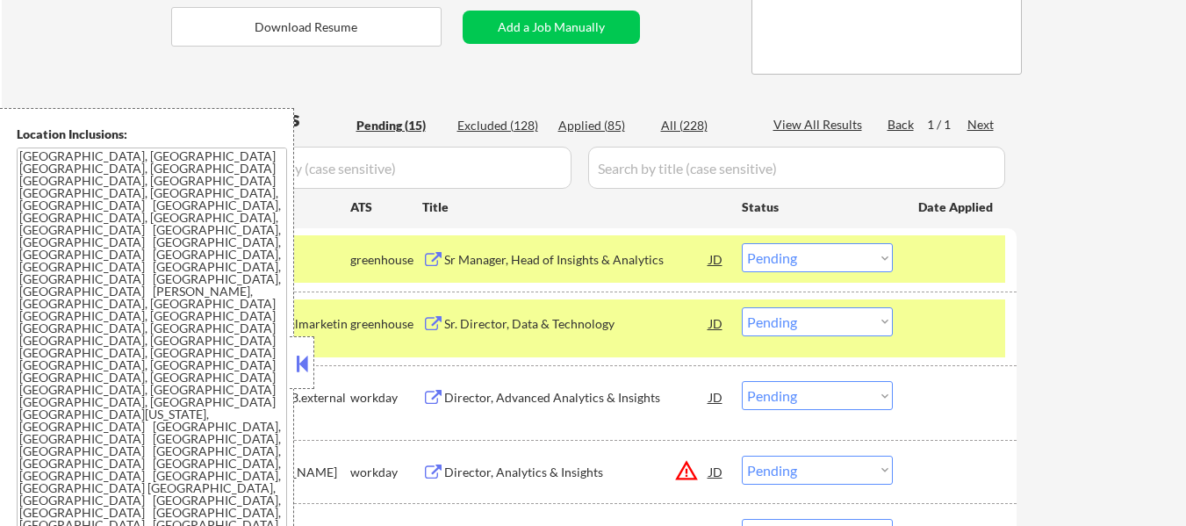
click at [299, 364] on button at bounding box center [301, 363] width 19 height 26
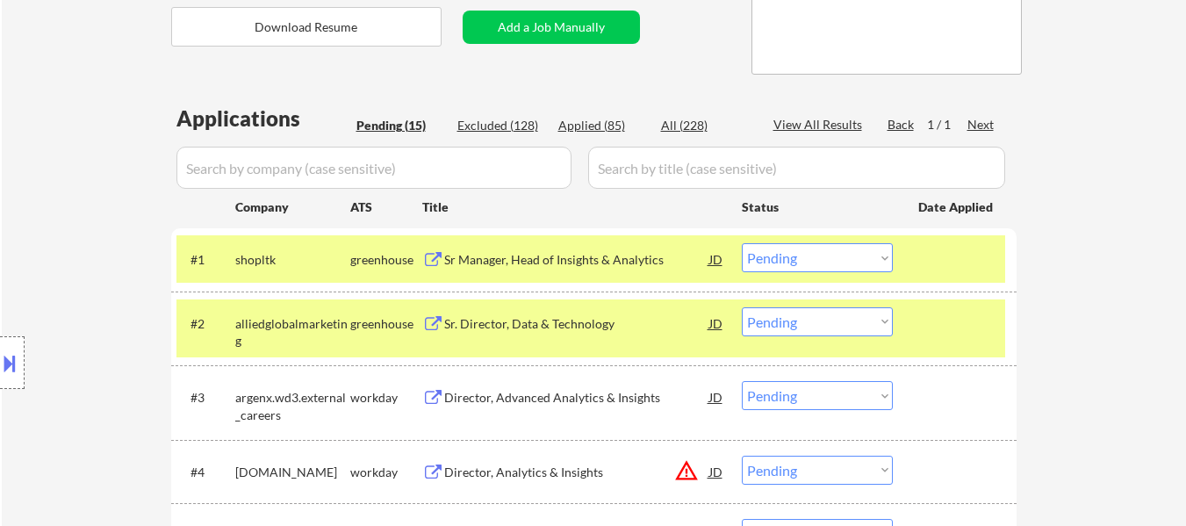
click at [806, 263] on select "Choose an option... Pending Applied Excluded (Questions) Excluded (Expired) Exc…" at bounding box center [817, 257] width 151 height 29
click at [742, 243] on select "Choose an option... Pending Applied Excluded (Questions) Excluded (Expired) Exc…" at bounding box center [817, 257] width 151 height 29
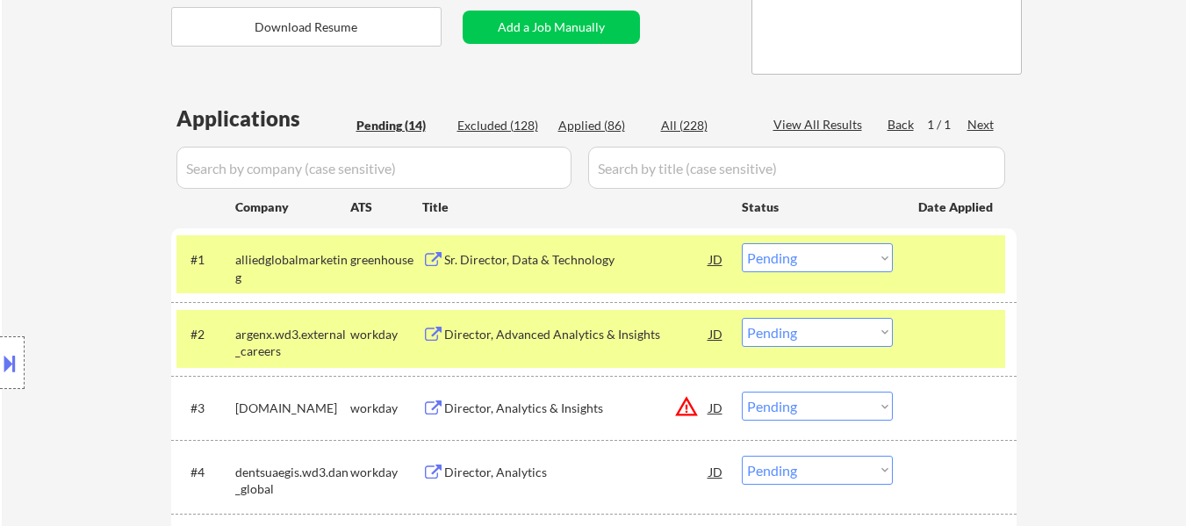
click at [846, 263] on select "Choose an option... Pending Applied Excluded (Questions) Excluded (Expired) Exc…" at bounding box center [817, 257] width 151 height 29
click at [742, 243] on select "Choose an option... Pending Applied Excluded (Questions) Excluded (Expired) Exc…" at bounding box center [817, 257] width 151 height 29
click at [605, 327] on div "Director, Advanced Analytics & Insights" at bounding box center [576, 335] width 265 height 18
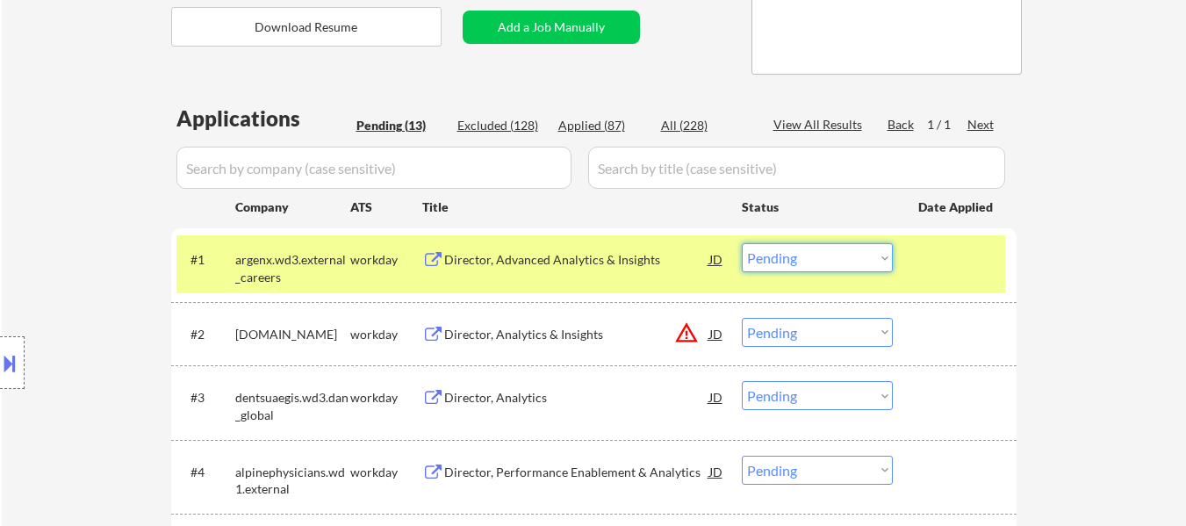
click at [822, 255] on select "Choose an option... Pending Applied Excluded (Questions) Excluded (Expired) Exc…" at bounding box center [817, 257] width 151 height 29
click at [742, 243] on select "Choose an option... Pending Applied Excluded (Questions) Excluded (Expired) Exc…" at bounding box center [817, 257] width 151 height 29
select select ""pending""
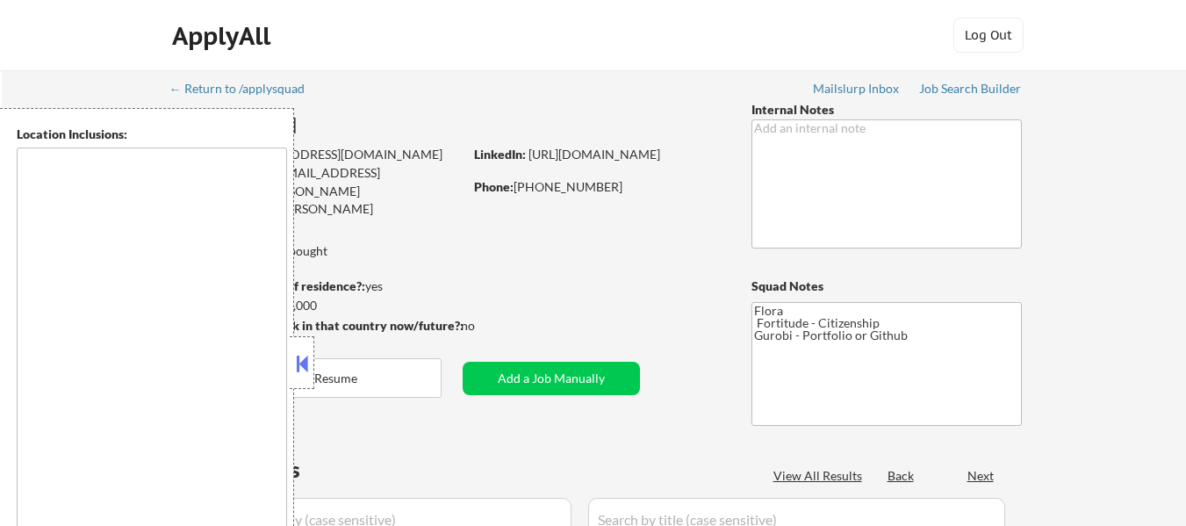
type textarea "[GEOGRAPHIC_DATA], [GEOGRAPHIC_DATA] [GEOGRAPHIC_DATA], [GEOGRAPHIC_DATA] [GEOG…"
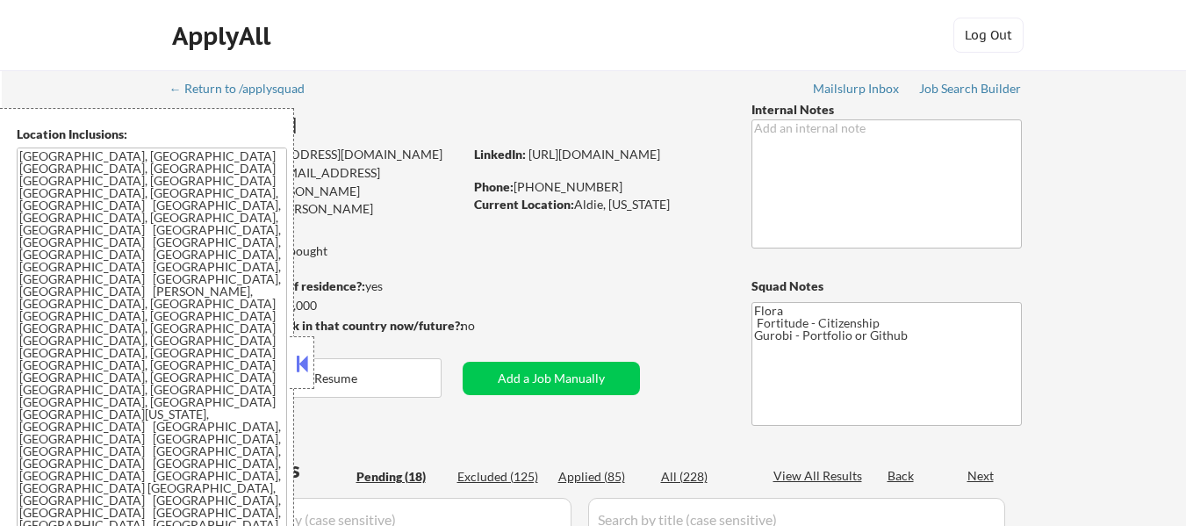
select select ""pending""
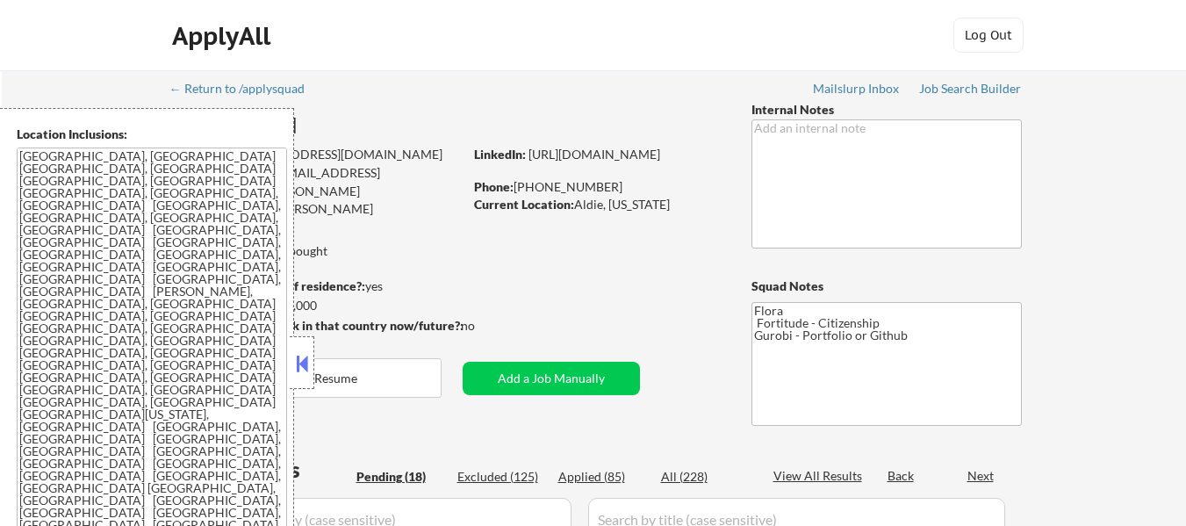
select select ""pending""
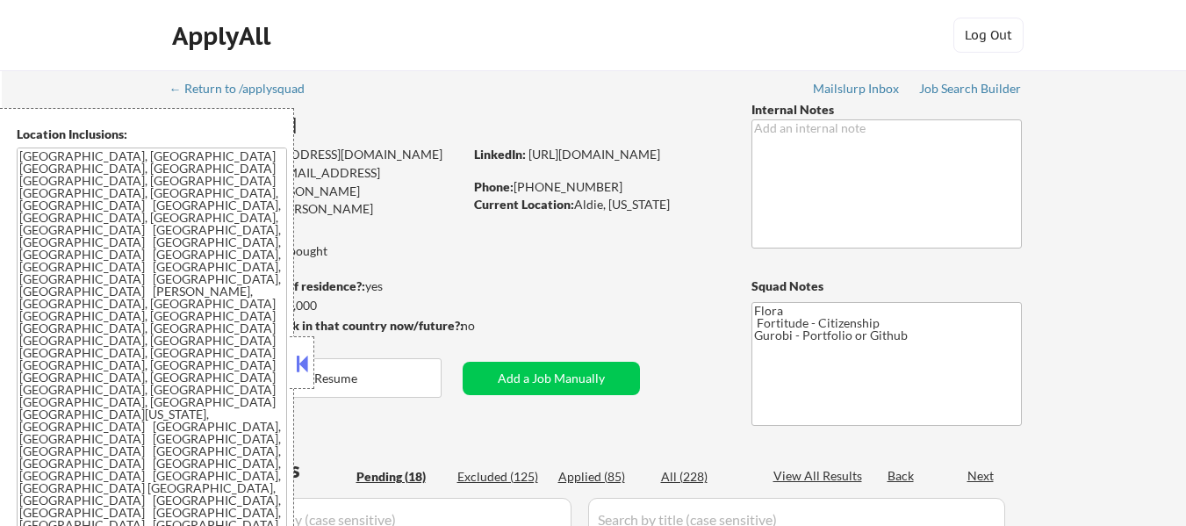
select select ""pending""
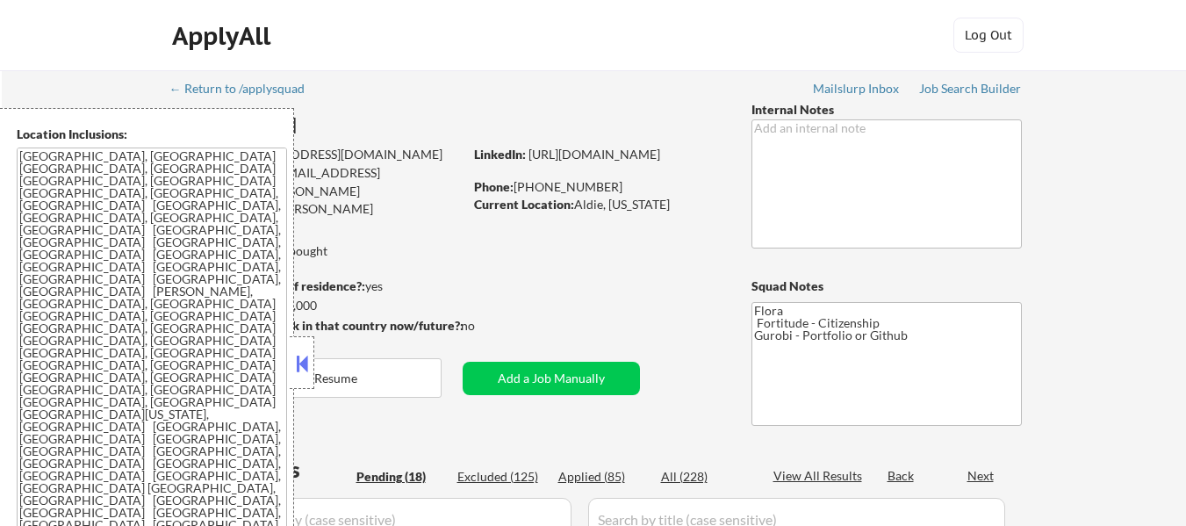
select select ""pending""
click at [600, 473] on div "Applied (85)" at bounding box center [603, 477] width 88 height 18
select select ""applied""
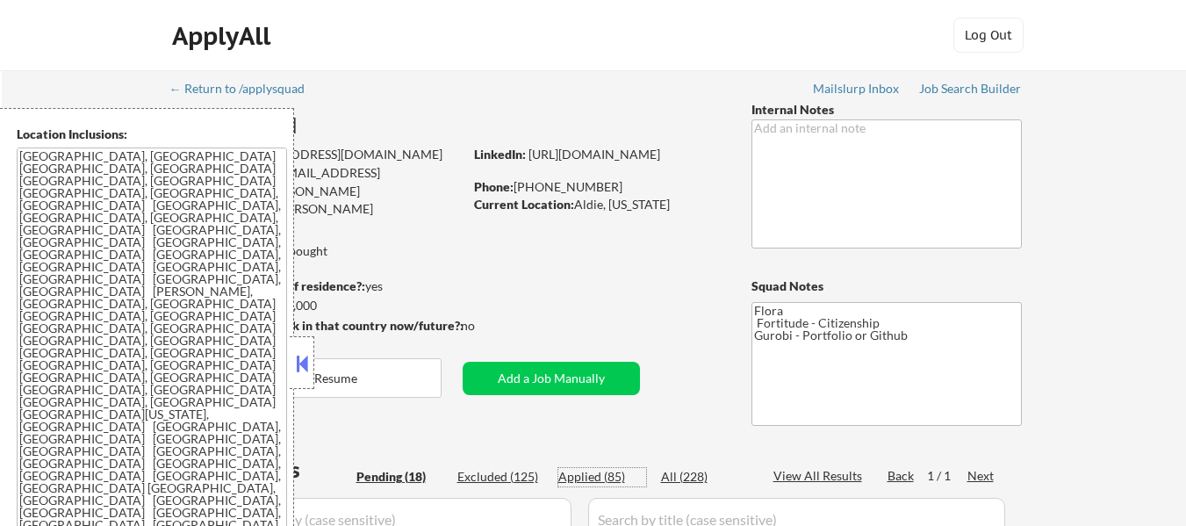
select select ""applied""
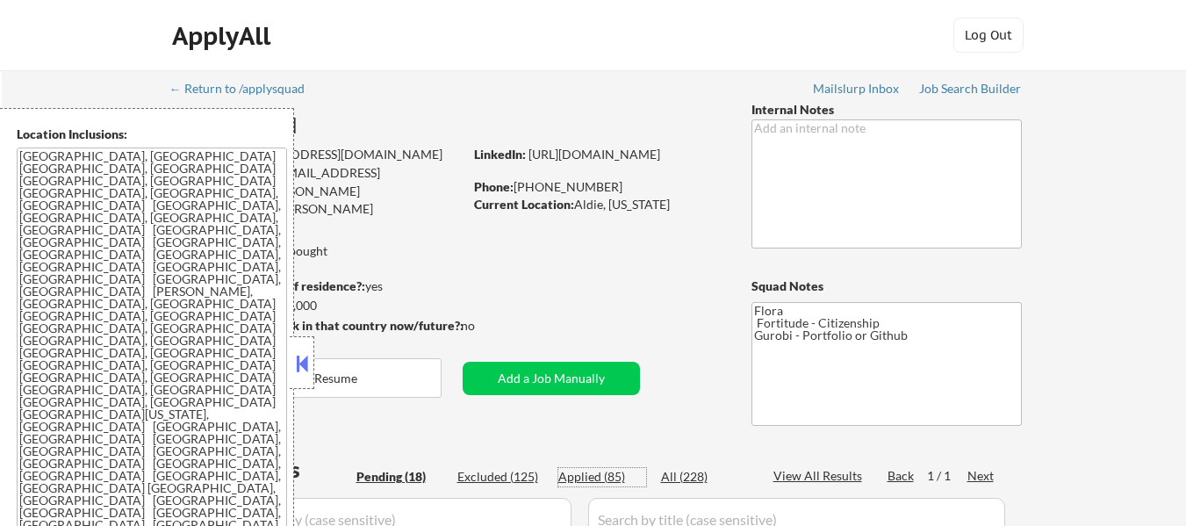
select select ""applied""
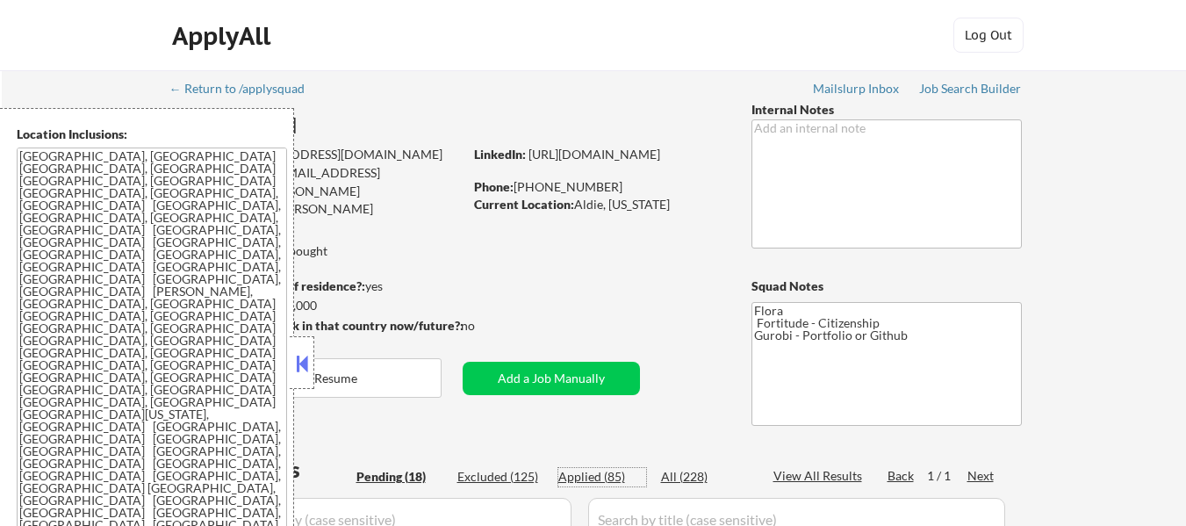
select select ""applied""
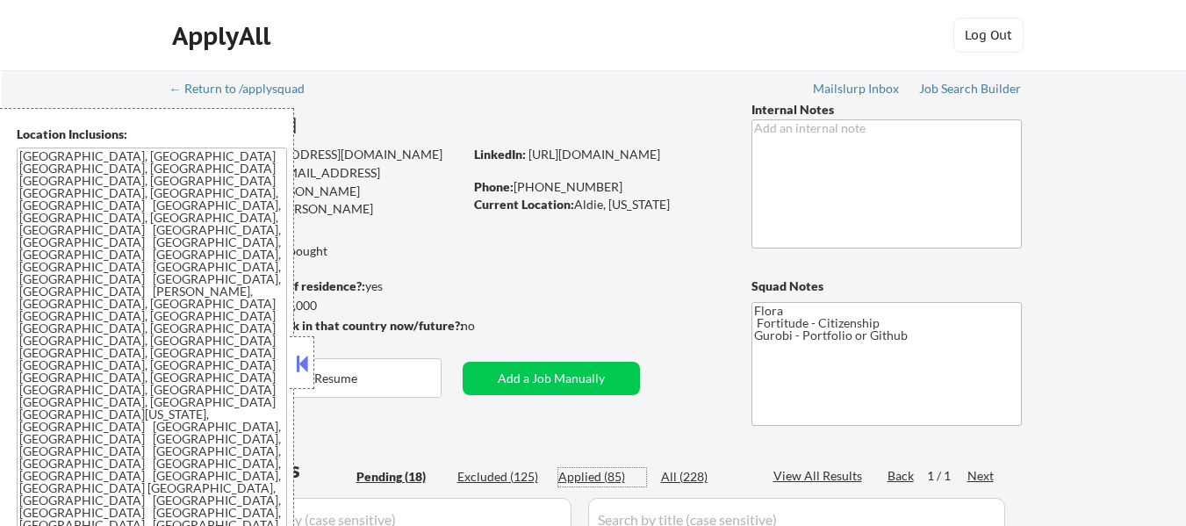
select select ""applied""
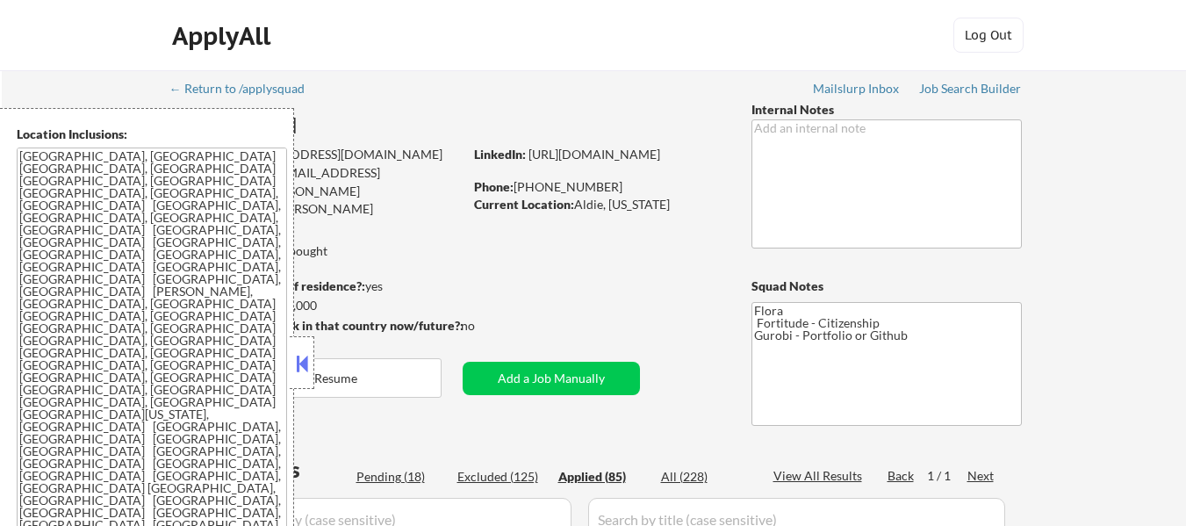
select select ""applied""
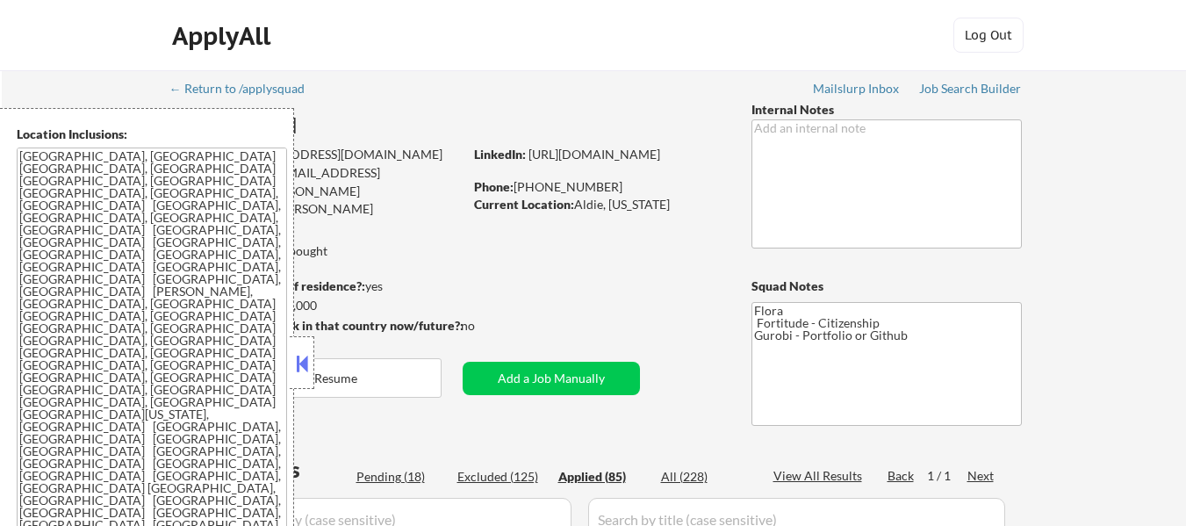
select select ""applied""
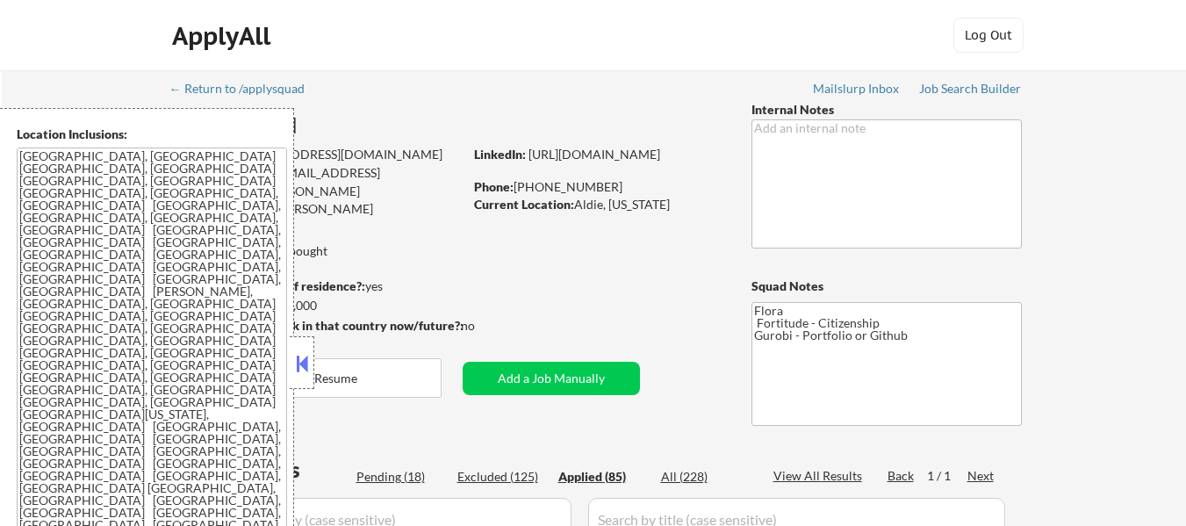
select select ""applied""
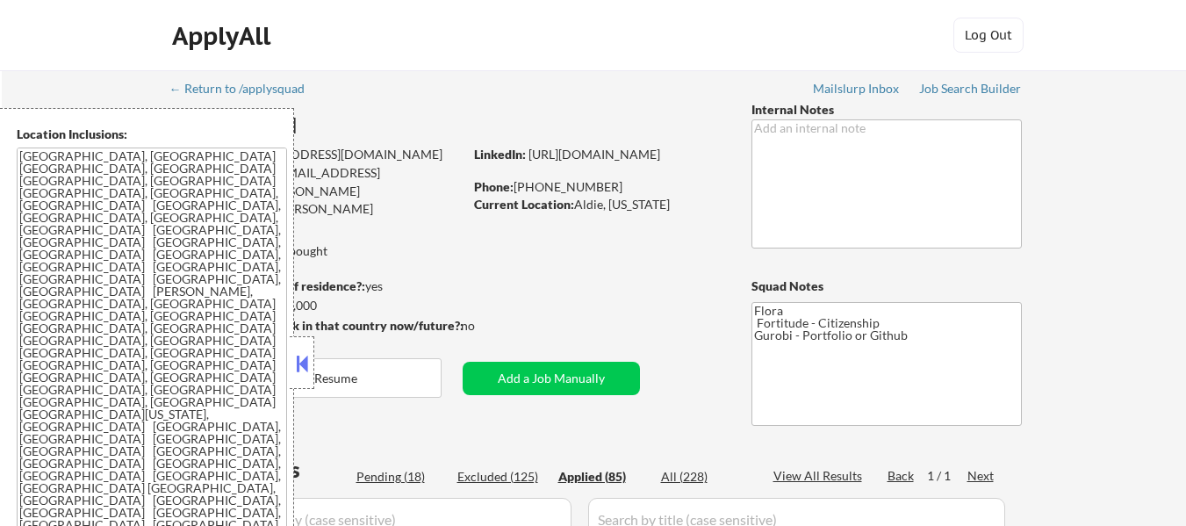
select select ""applied""
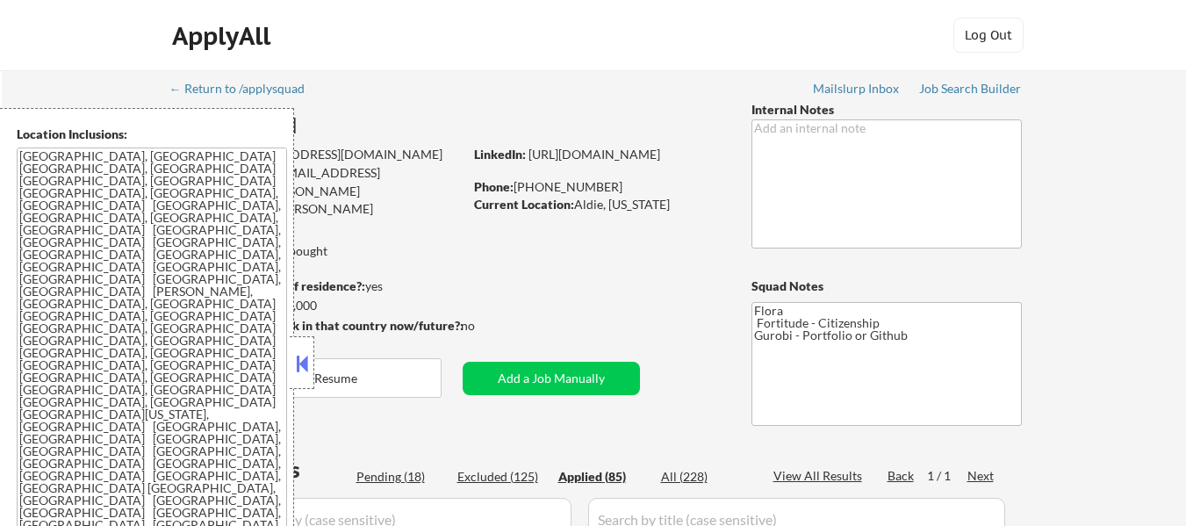
select select ""applied""
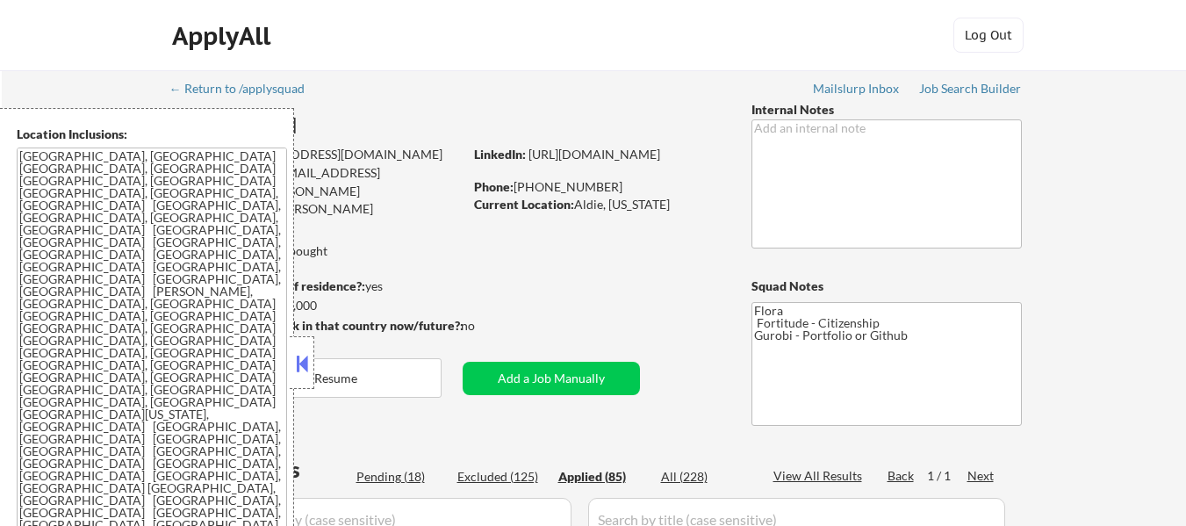
select select ""applied""
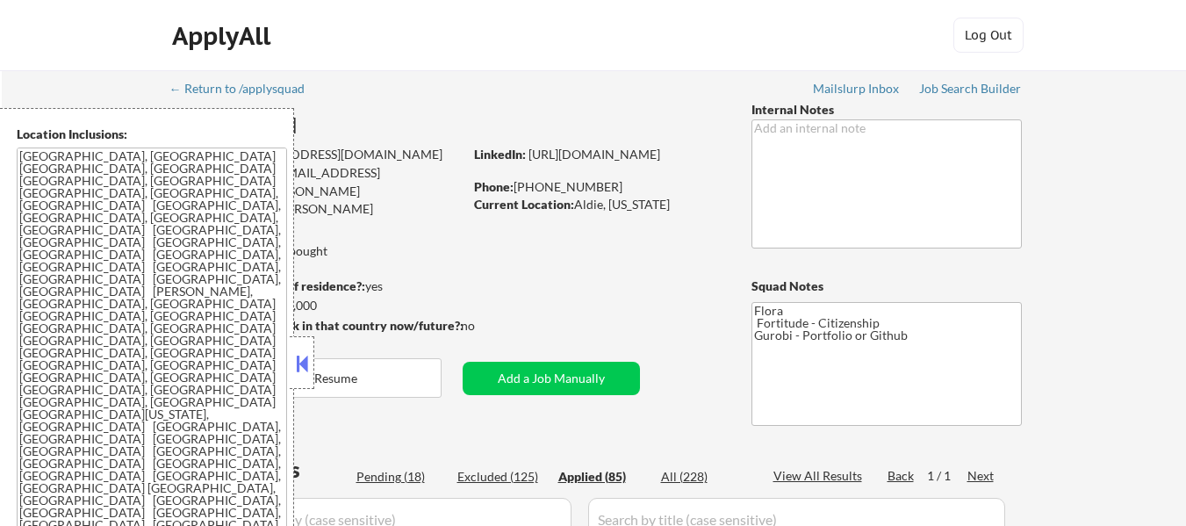
select select ""applied""
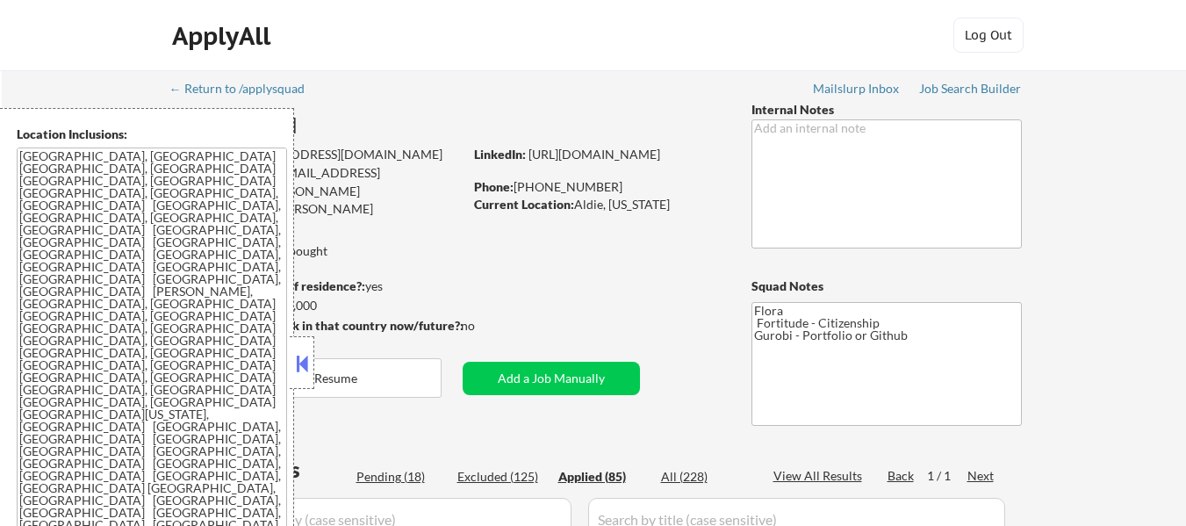
select select ""applied""
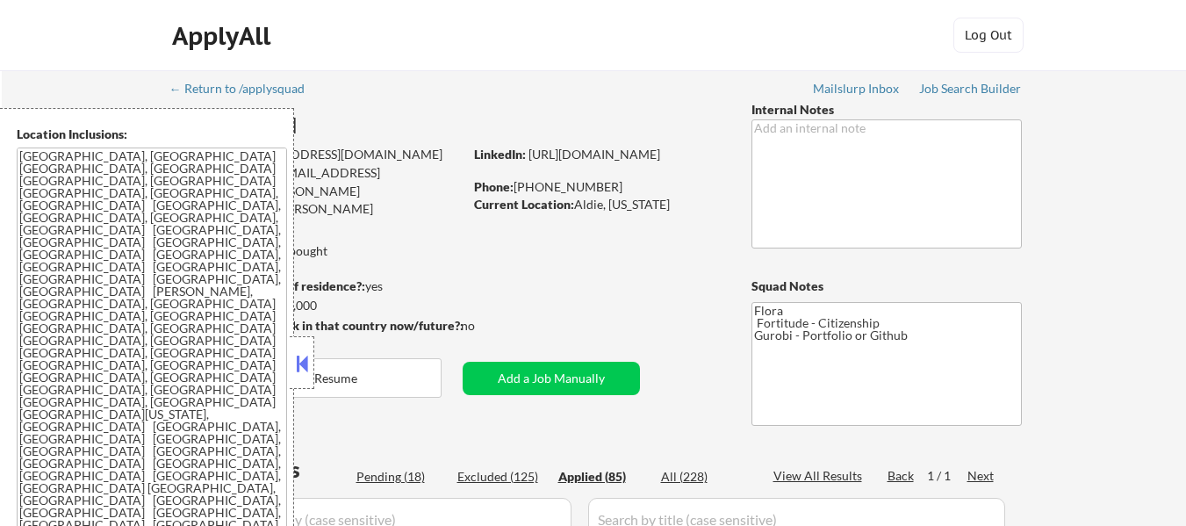
select select ""applied""
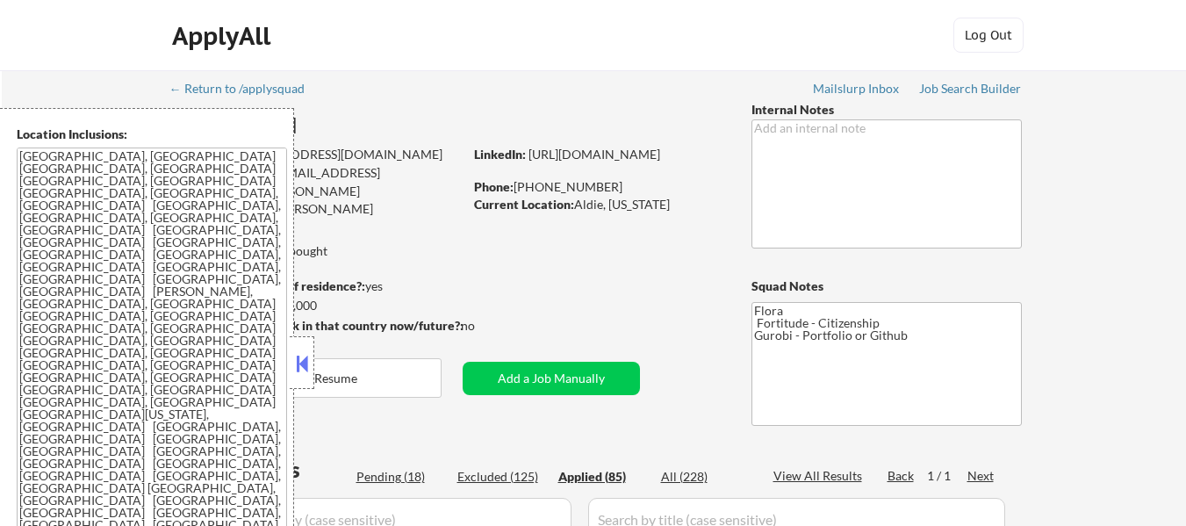
select select ""applied""
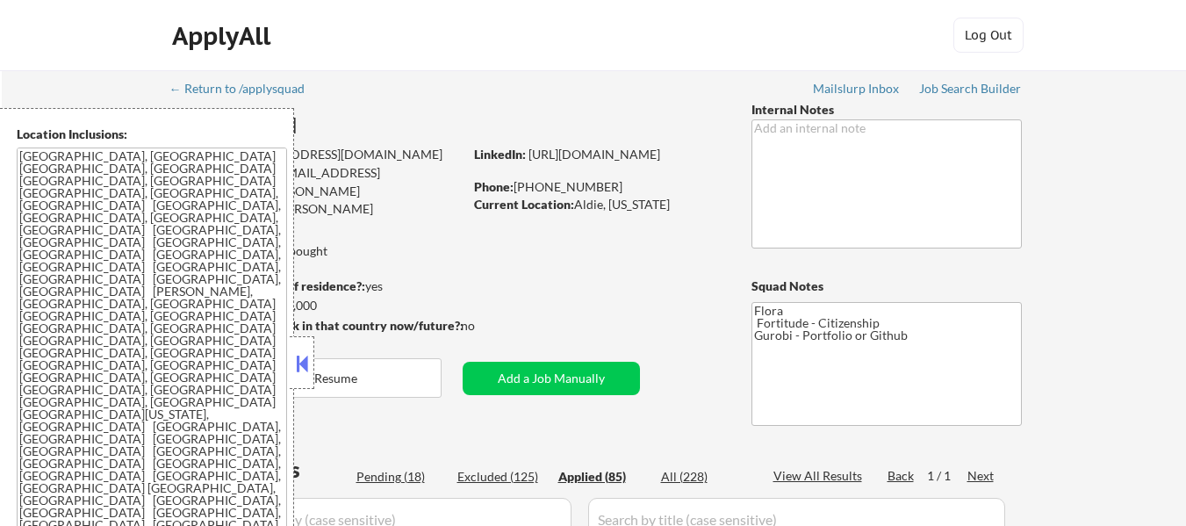
select select ""applied""
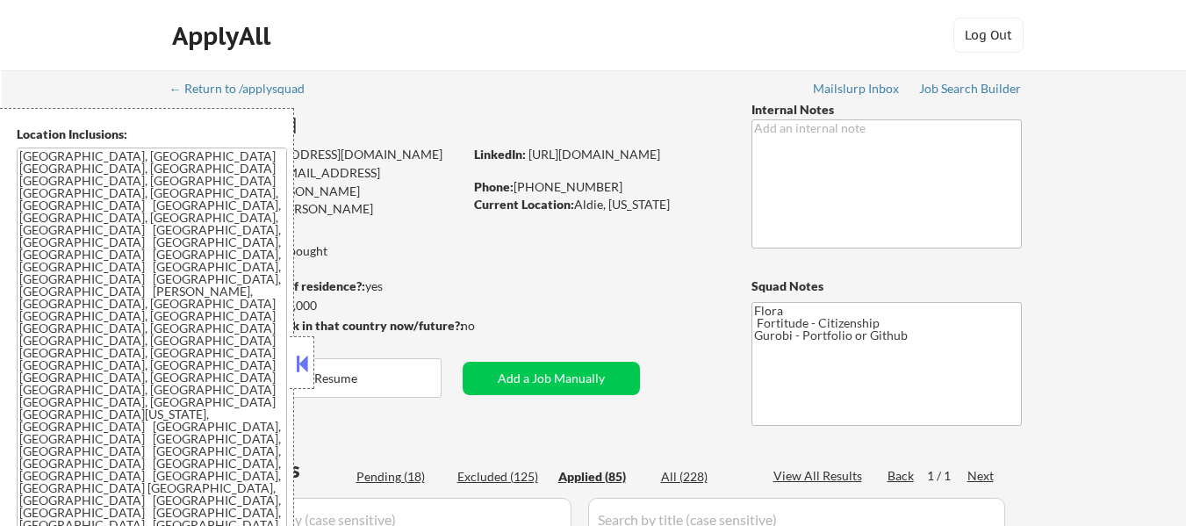
select select ""applied""
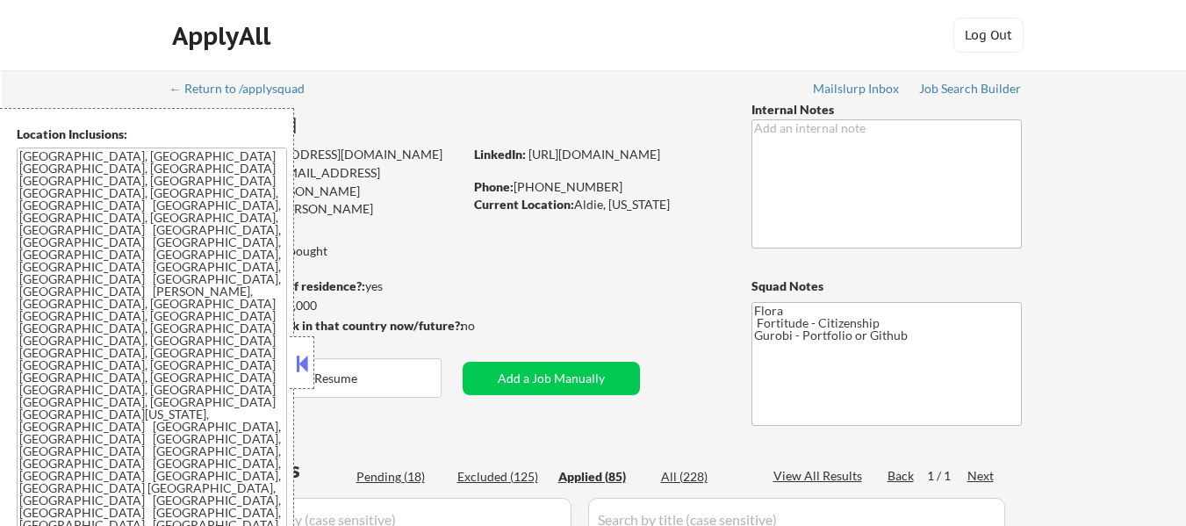
select select ""applied""
click at [305, 351] on button at bounding box center [301, 363] width 19 height 26
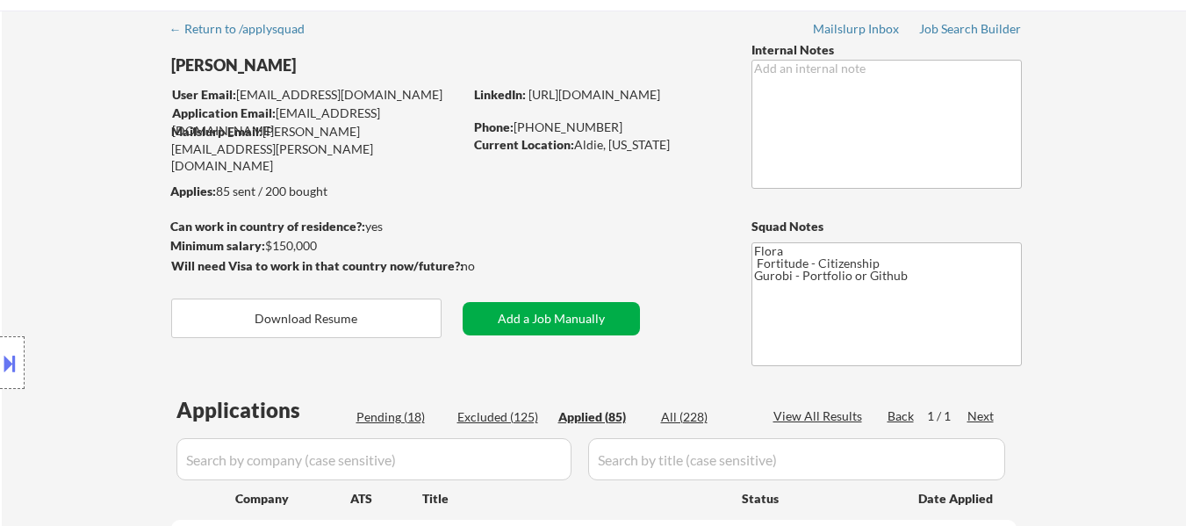
scroll to position [176, 0]
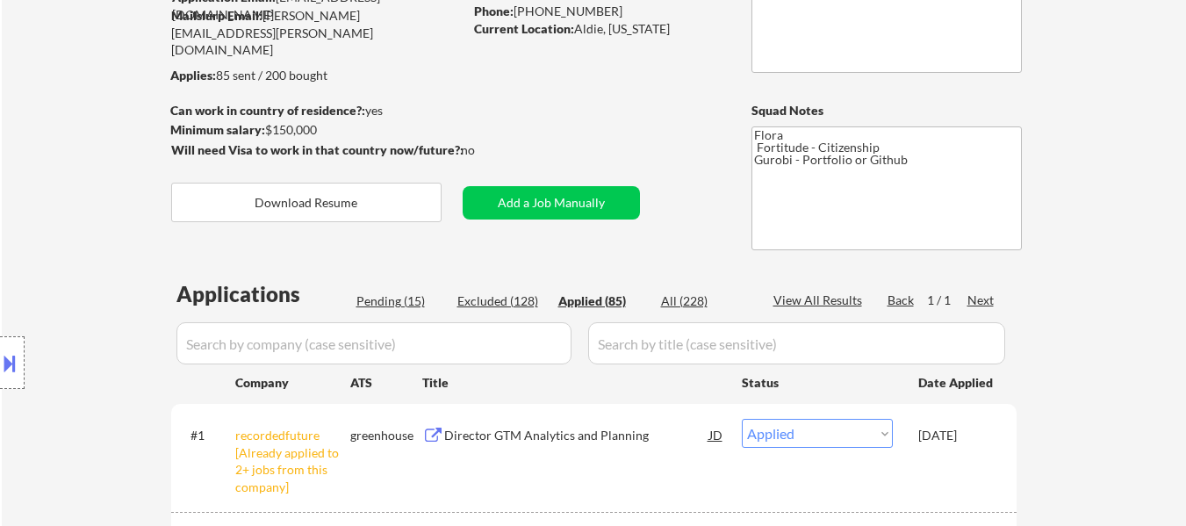
select select ""applied""
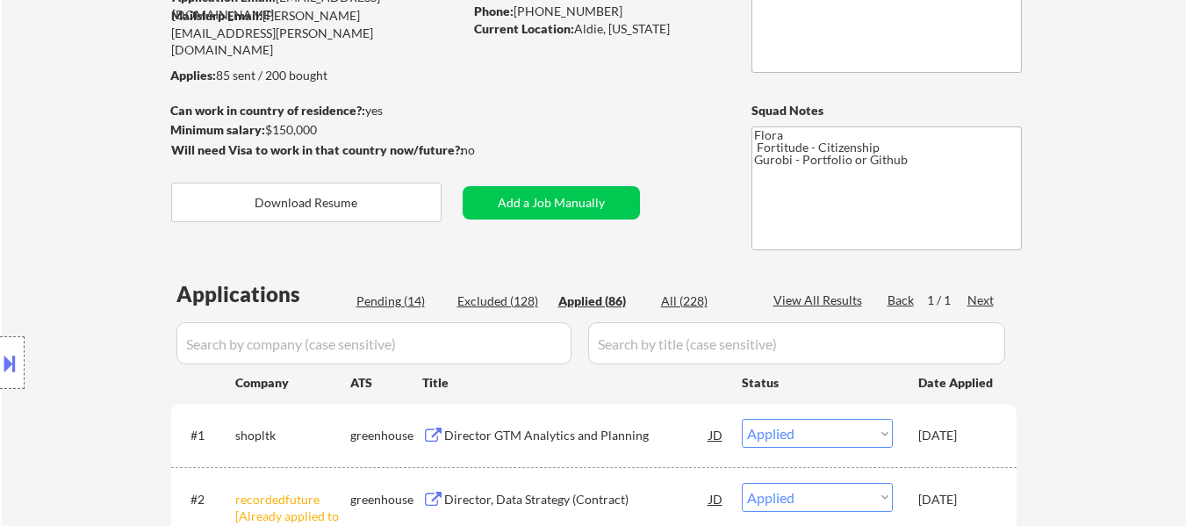
select select ""applied""
